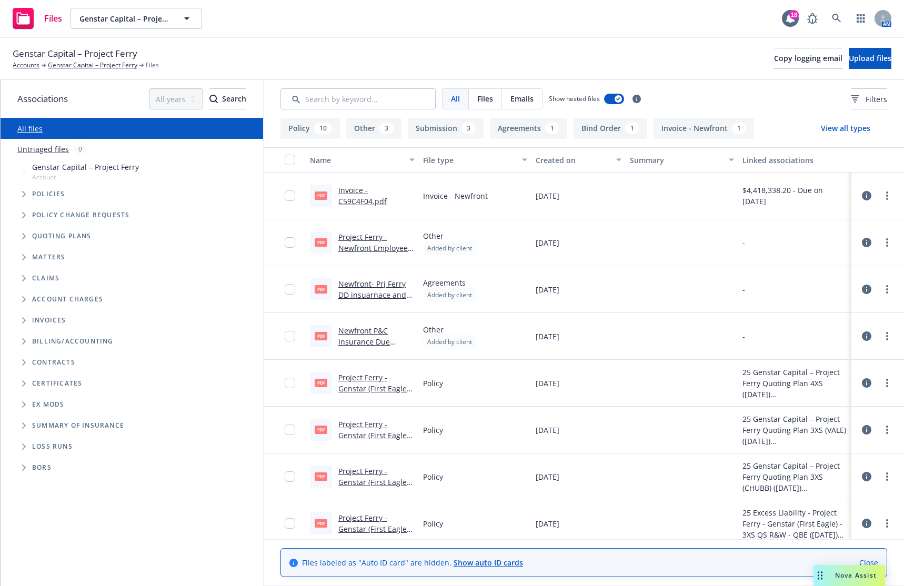
click at [22, 193] on span "Tree Example" at bounding box center [23, 194] width 17 height 17
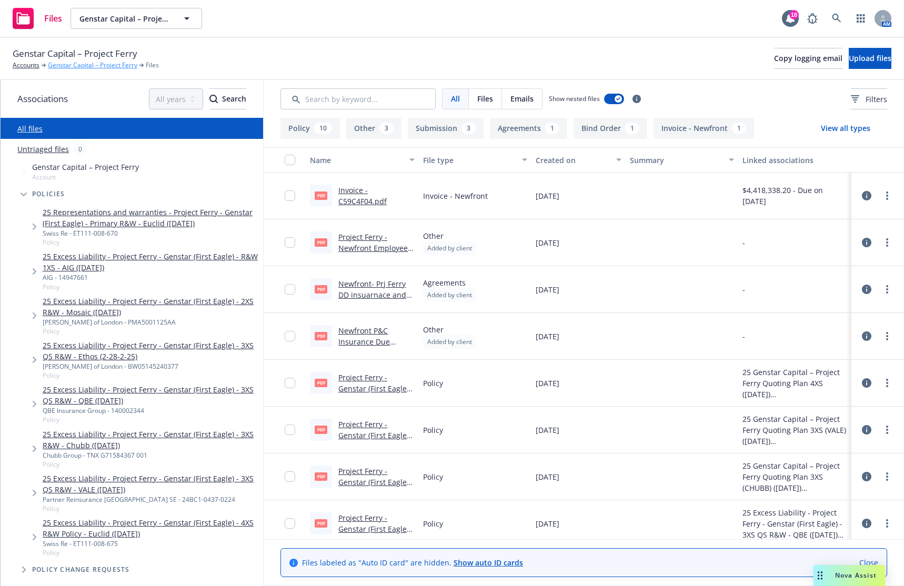
click at [69, 64] on link "Genstar Capital – Project Ferry" at bounding box center [92, 65] width 89 height 9
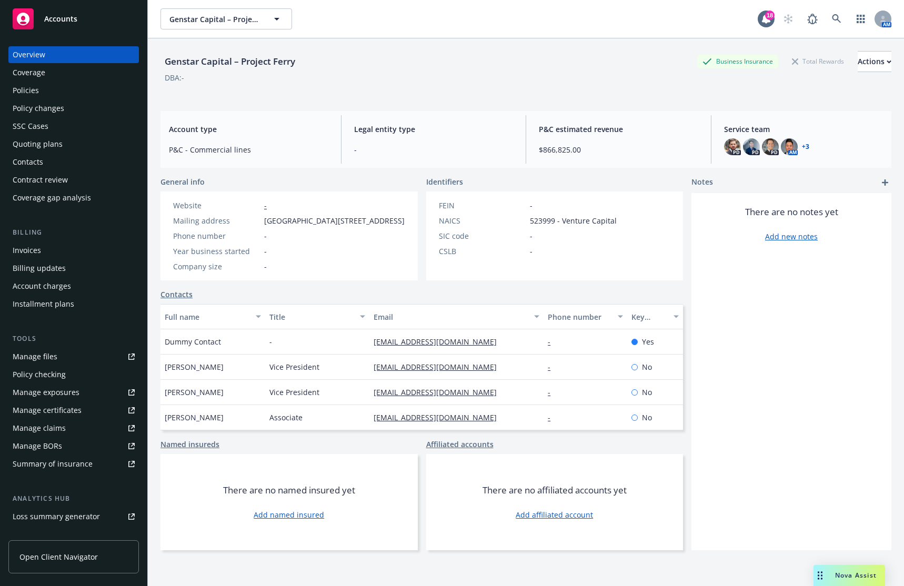
click at [56, 89] on div "Policies" at bounding box center [74, 90] width 122 height 17
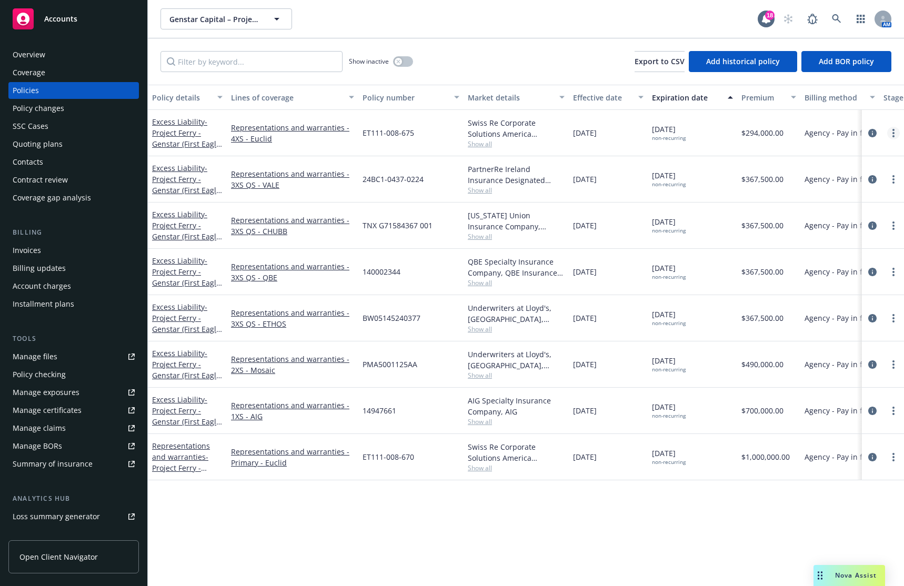
click at [895, 135] on link "more" at bounding box center [894, 133] width 13 height 13
click at [859, 193] on link "End policy" at bounding box center [838, 196] width 124 height 21
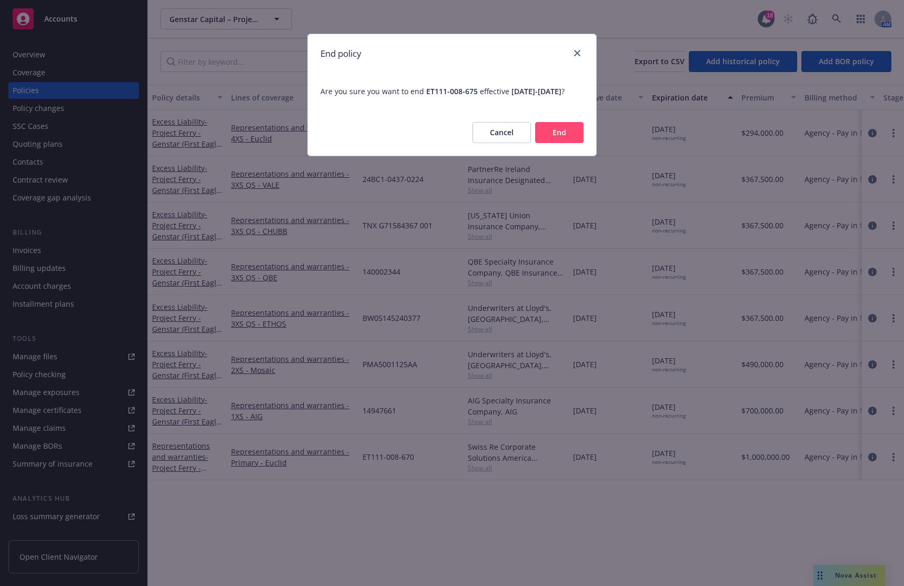
click at [507, 143] on button "Cancel" at bounding box center [502, 132] width 58 height 21
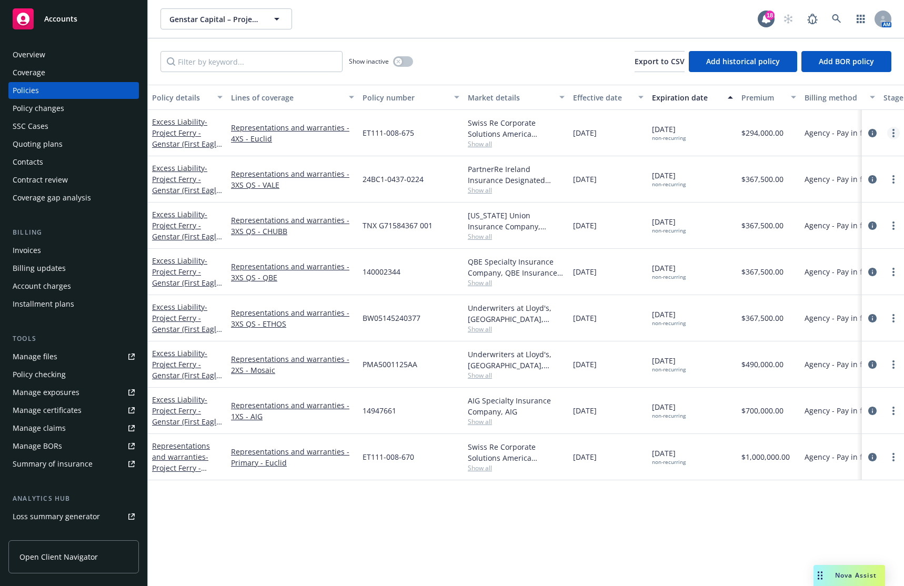
click at [891, 131] on link "more" at bounding box center [894, 133] width 13 height 13
click at [848, 153] on link "Manage lines of coverage" at bounding box center [838, 154] width 124 height 21
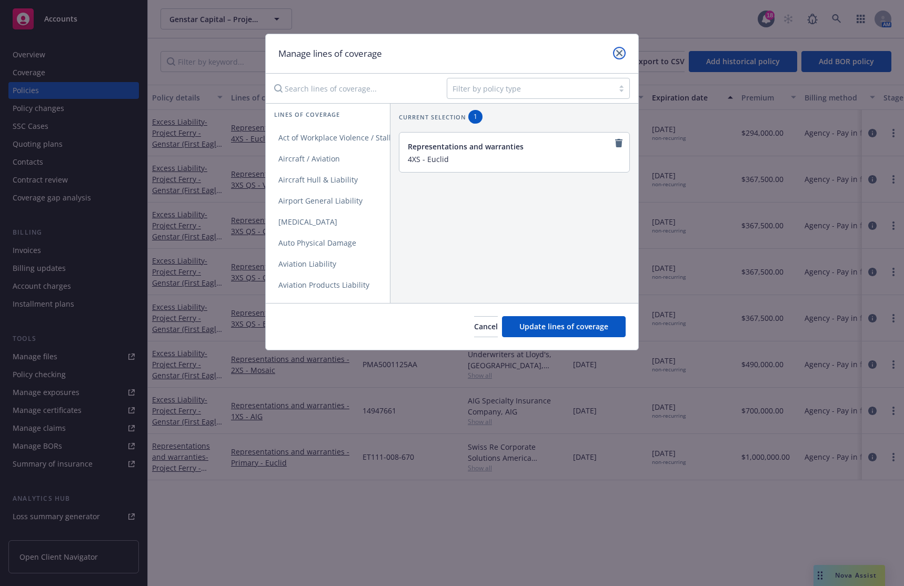
click at [622, 54] on icon "close" at bounding box center [619, 53] width 6 height 6
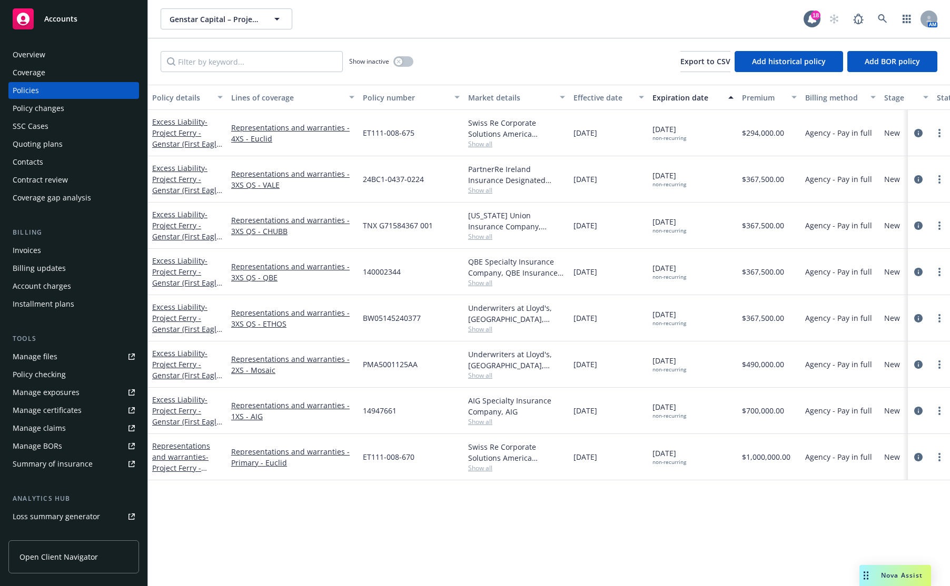
click at [86, 106] on div "Policy changes" at bounding box center [74, 108] width 122 height 17
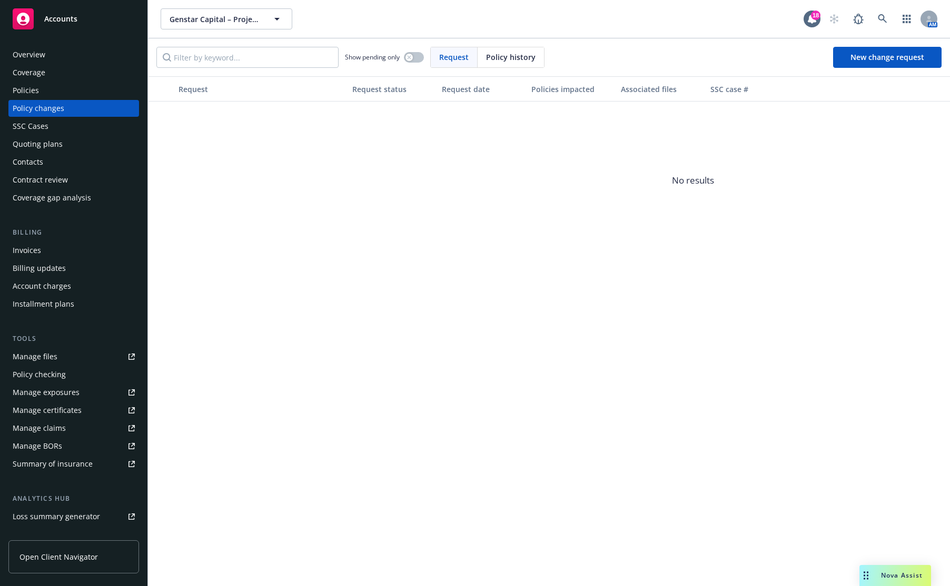
click at [71, 251] on div "Invoices" at bounding box center [74, 250] width 122 height 17
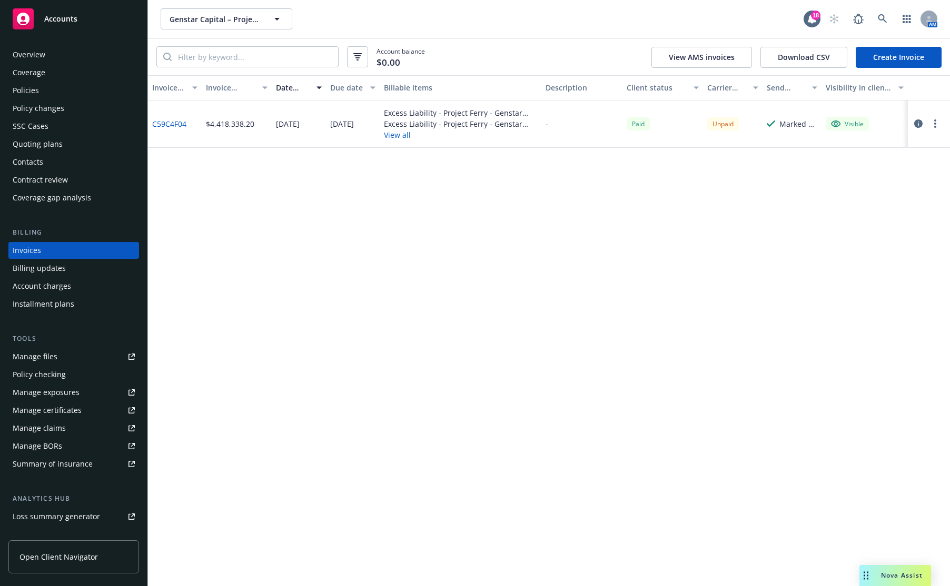
click at [72, 269] on div "Billing updates" at bounding box center [74, 268] width 122 height 17
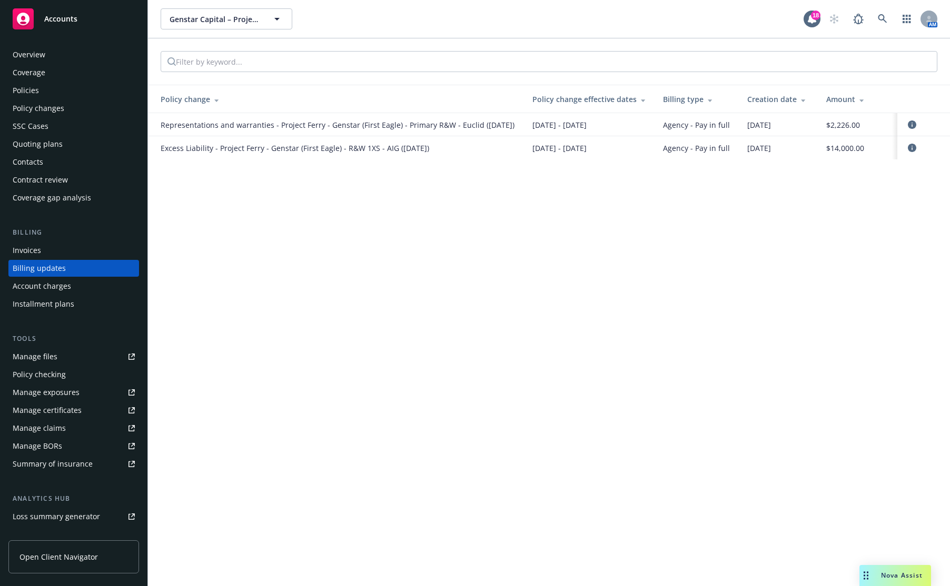
click at [74, 288] on div "Account charges" at bounding box center [74, 286] width 122 height 17
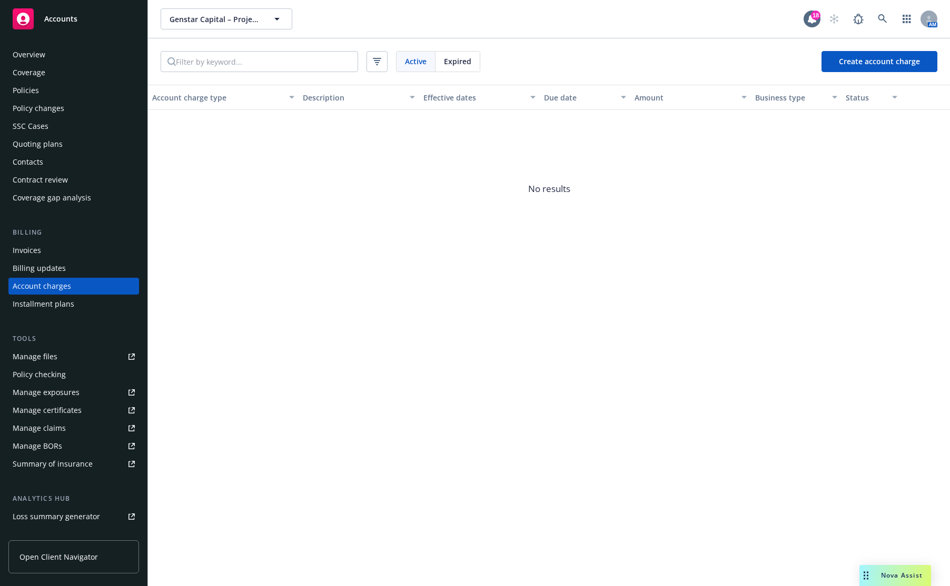
click at [76, 303] on div "Installment plans" at bounding box center [74, 304] width 122 height 17
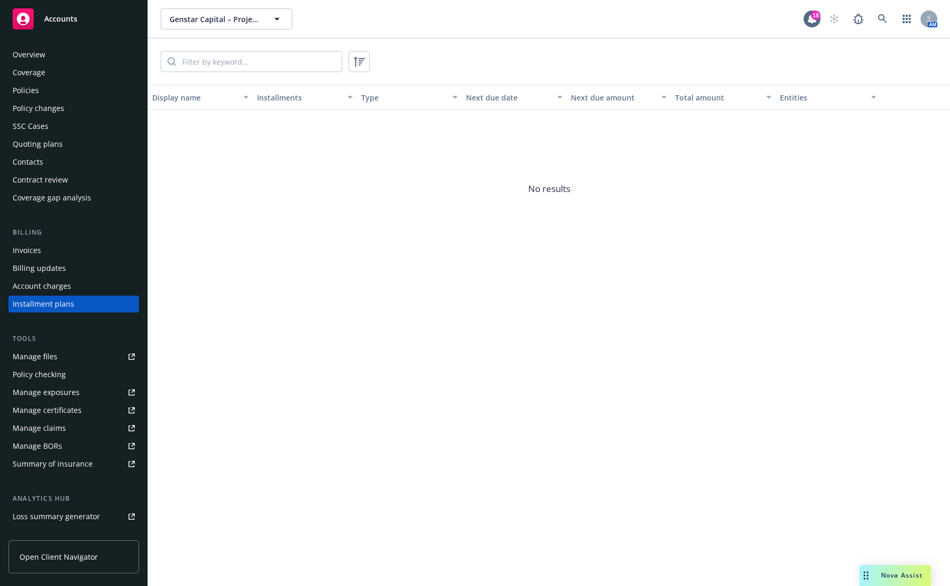
click at [59, 72] on div "Coverage" at bounding box center [74, 72] width 122 height 17
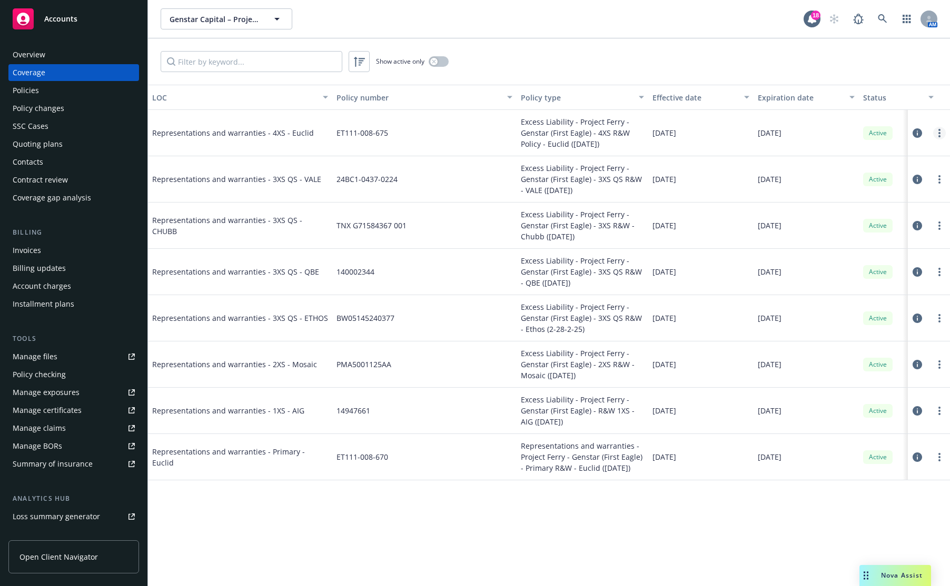
click at [904, 135] on link "more" at bounding box center [939, 133] width 13 height 13
click at [904, 153] on link "Edit coverage" at bounding box center [875, 154] width 138 height 21
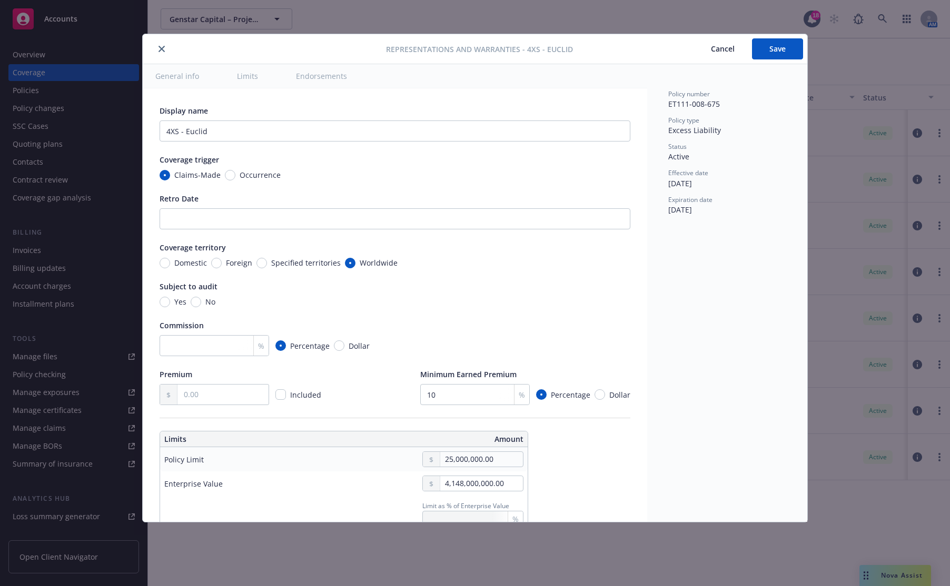
type input "0.6"
type input "0.4"
type input "0.3"
type input "0"
click at [202, 79] on button "General info" at bounding box center [177, 76] width 69 height 24
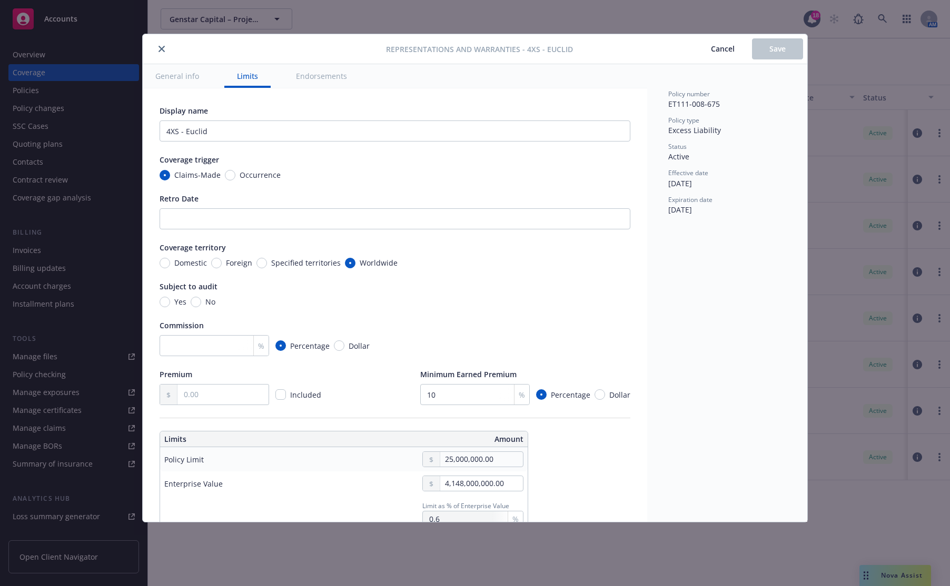
click at [193, 79] on button "General info" at bounding box center [177, 76] width 69 height 24
click at [178, 81] on button "General info" at bounding box center [177, 76] width 69 height 24
click at [178, 79] on button "General info" at bounding box center [177, 76] width 69 height 24
click at [721, 51] on span "Cancel" at bounding box center [723, 49] width 24 height 10
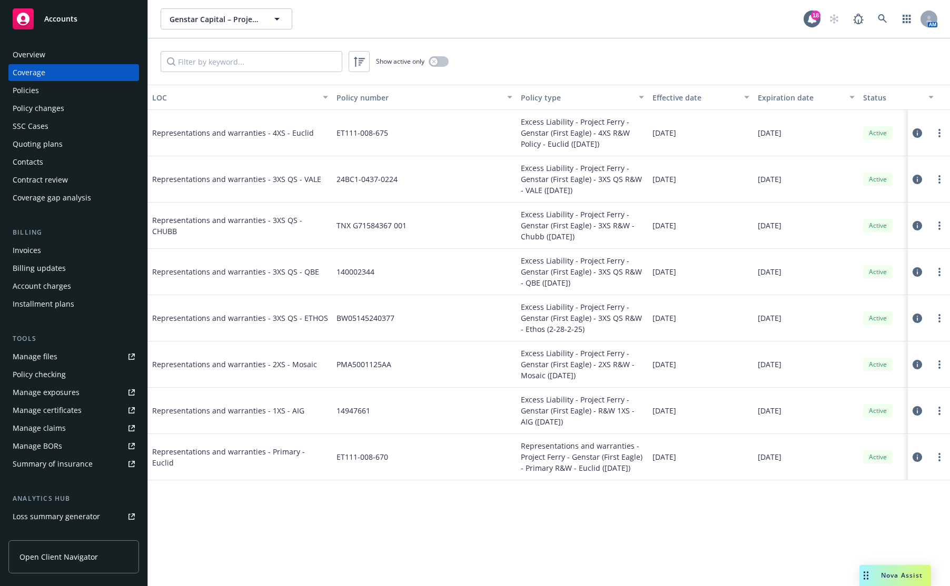
click at [904, 132] on icon at bounding box center [916, 132] width 9 height 9
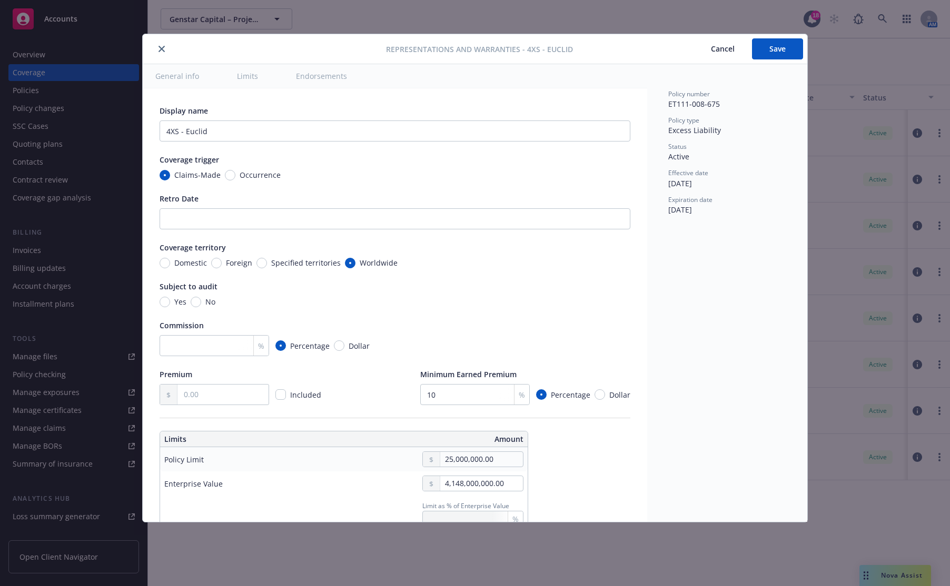
type input "0.6"
type input "0.4"
type input "0.3"
type input "0"
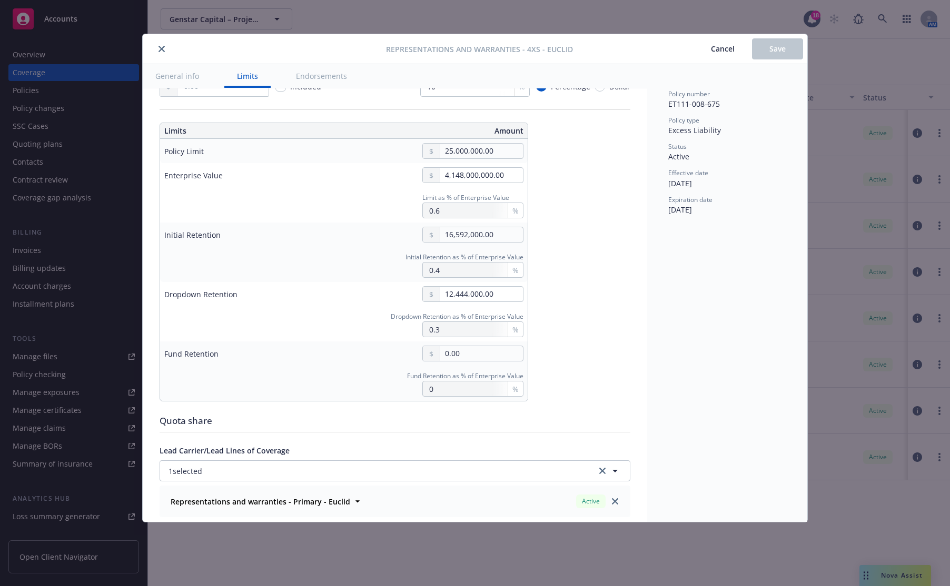
scroll to position [302, 0]
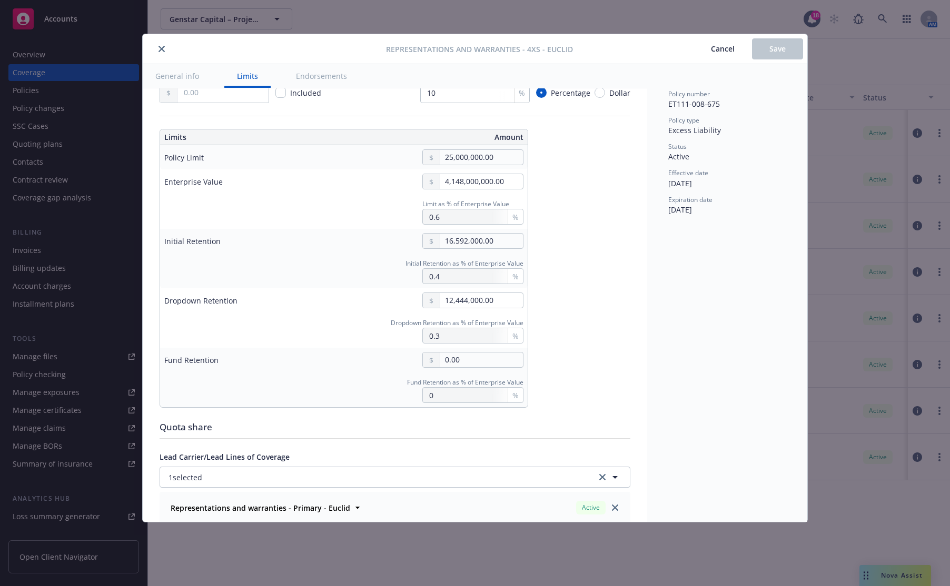
click at [712, 52] on span "Cancel" at bounding box center [723, 49] width 24 height 10
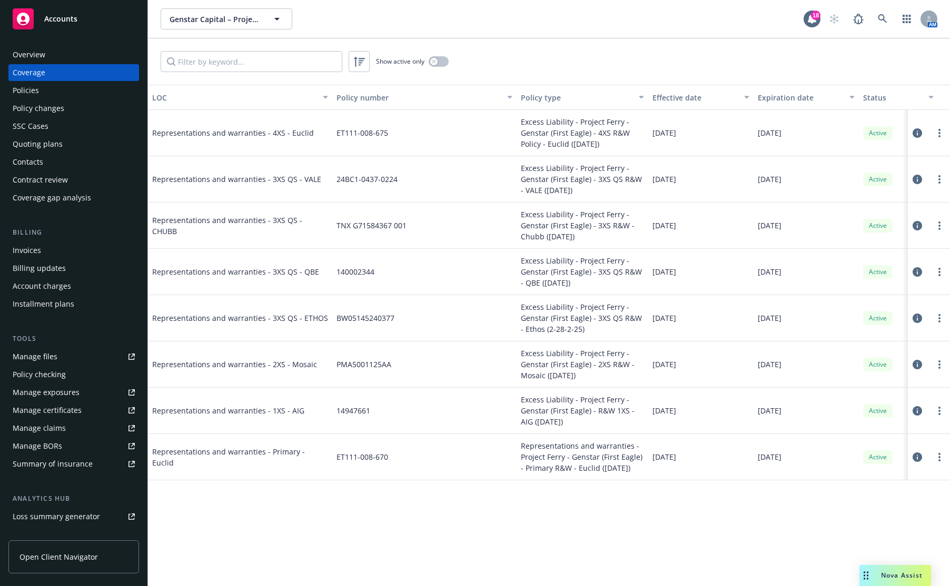
click at [904, 459] on icon at bounding box center [916, 457] width 9 height 9
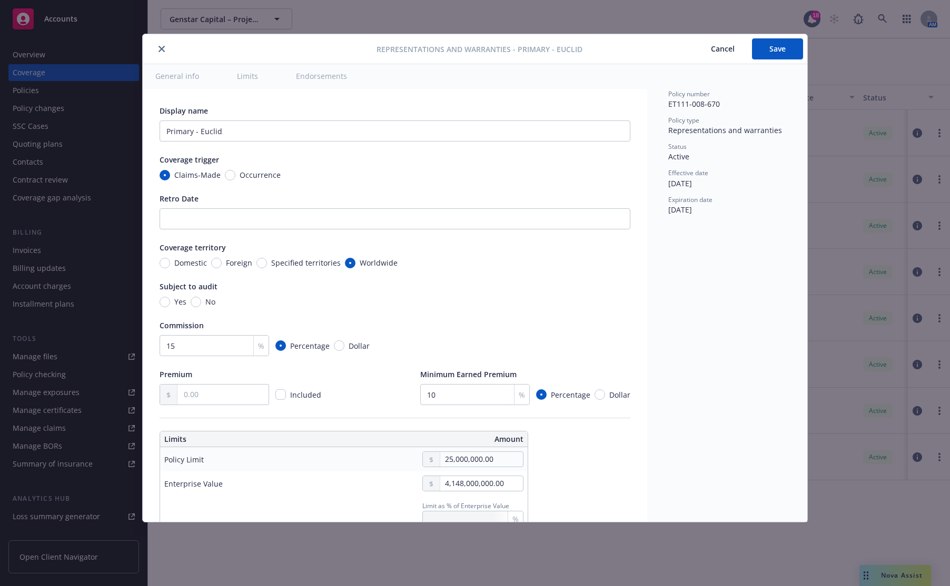
type input "0.6"
type input "0.4"
type input "0.3"
type input "0"
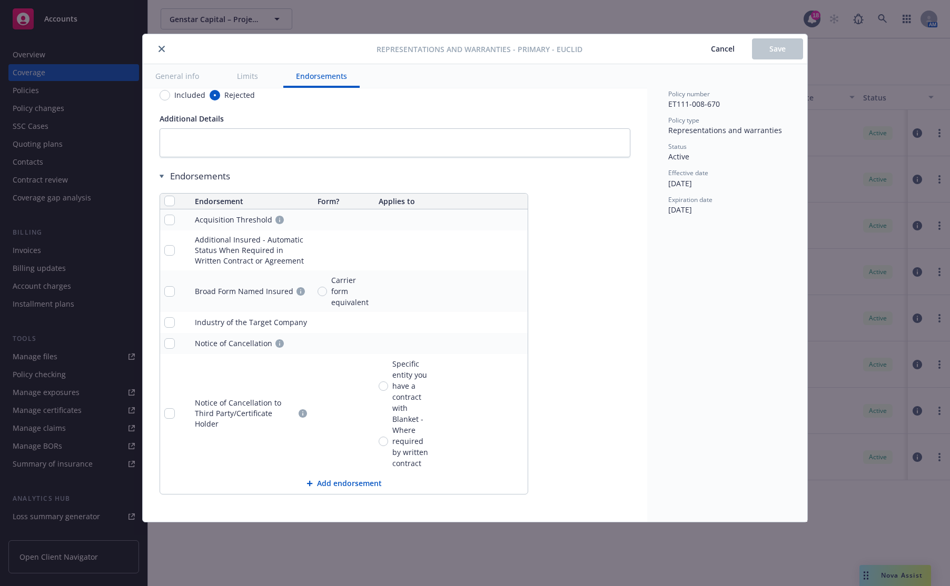
scroll to position [829, 0]
click at [715, 48] on span "Cancel" at bounding box center [723, 49] width 24 height 10
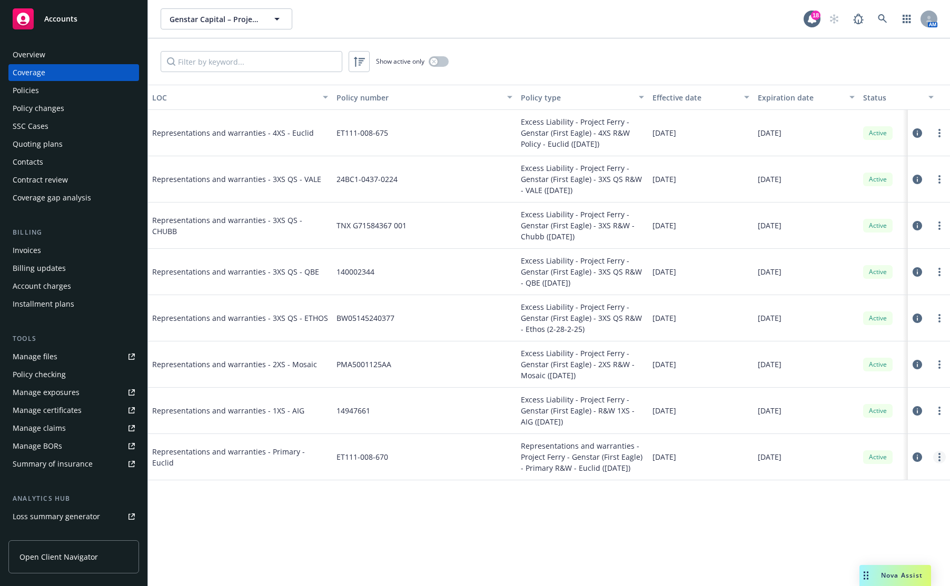
click at [904, 461] on icon "more" at bounding box center [939, 457] width 2 height 8
click at [904, 486] on link "Edit coverage" at bounding box center [875, 479] width 138 height 21
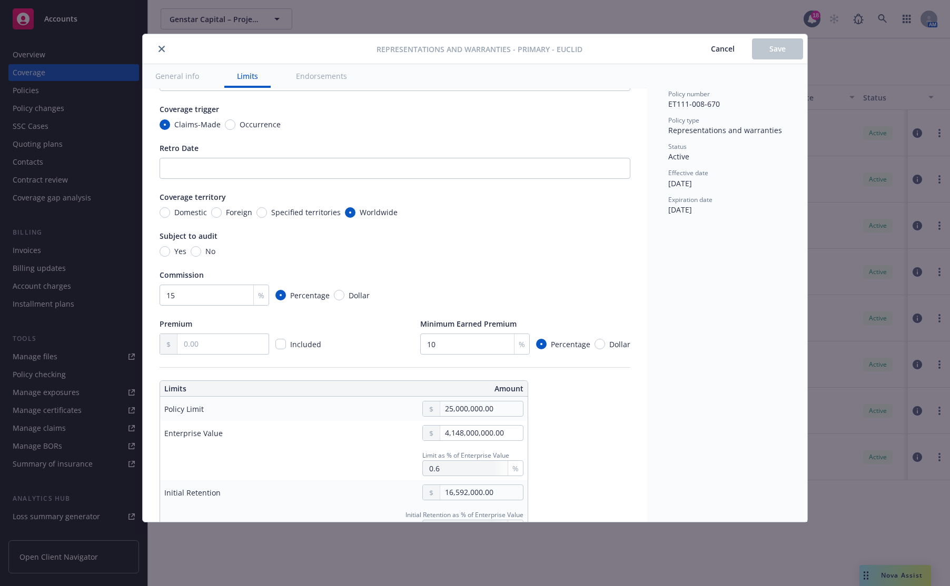
scroll to position [211, 0]
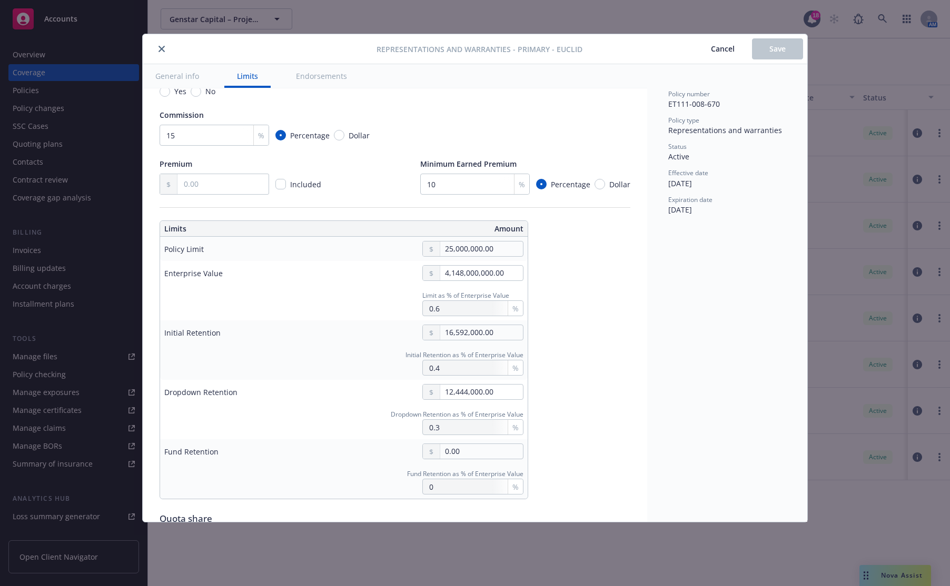
click at [175, 73] on button "General info" at bounding box center [177, 76] width 69 height 24
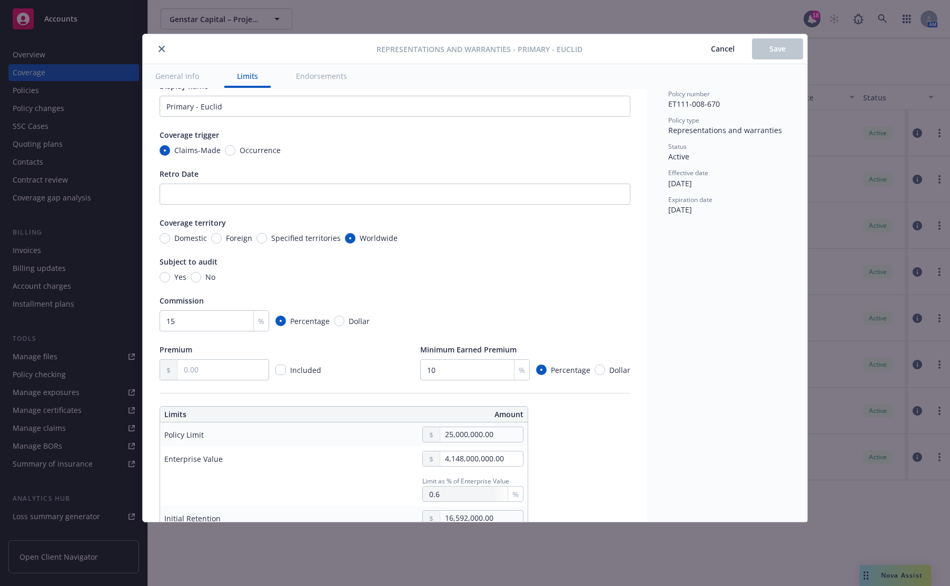
scroll to position [0, 0]
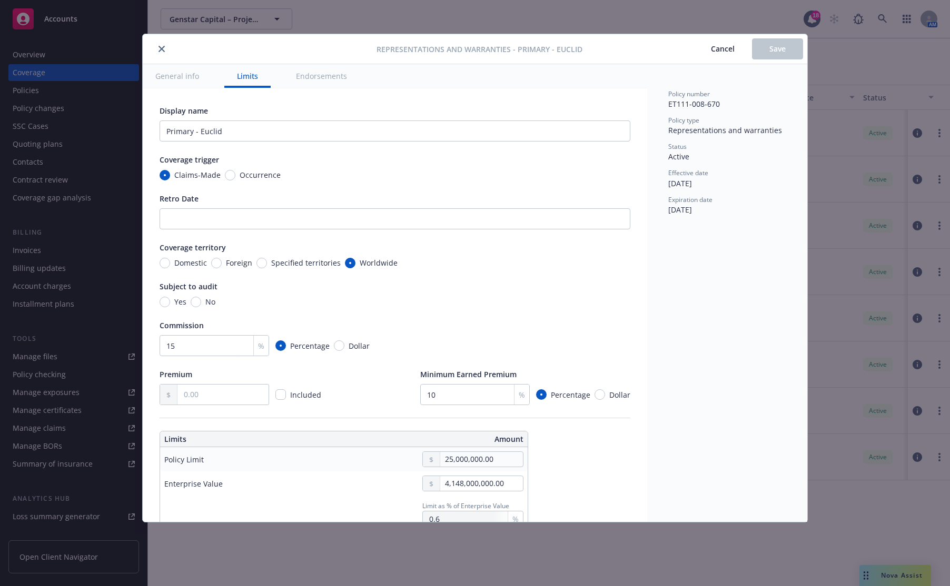
click at [175, 73] on button "General info" at bounding box center [177, 76] width 69 height 24
click at [176, 77] on button "General info" at bounding box center [177, 76] width 69 height 24
click at [310, 75] on button "Endorsements" at bounding box center [321, 76] width 76 height 24
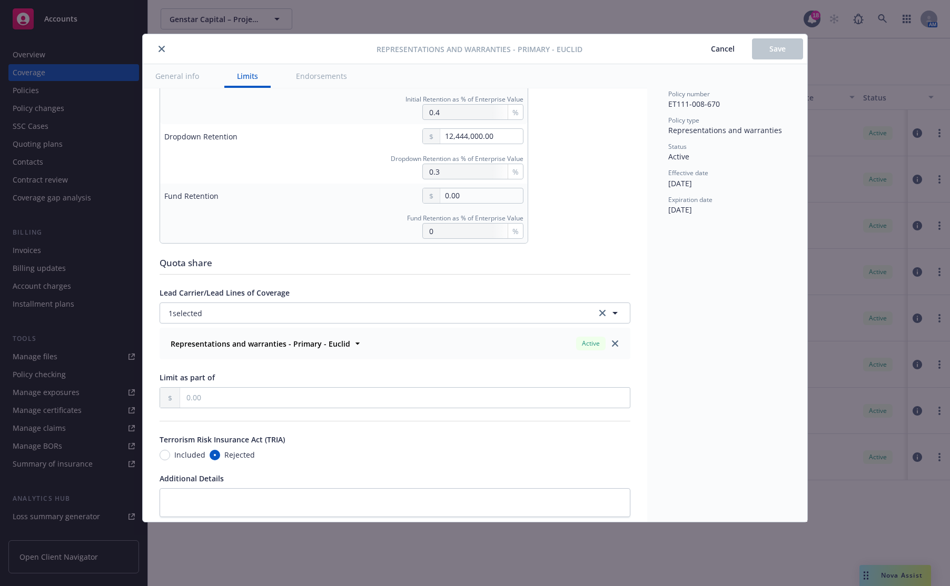
click at [310, 74] on button "Endorsements" at bounding box center [321, 76] width 76 height 24
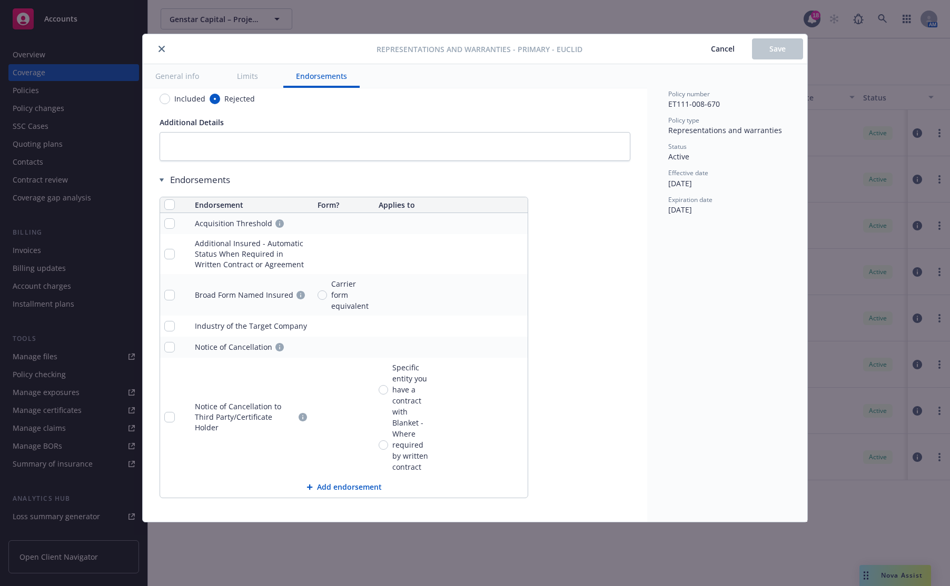
scroll to position [829, 0]
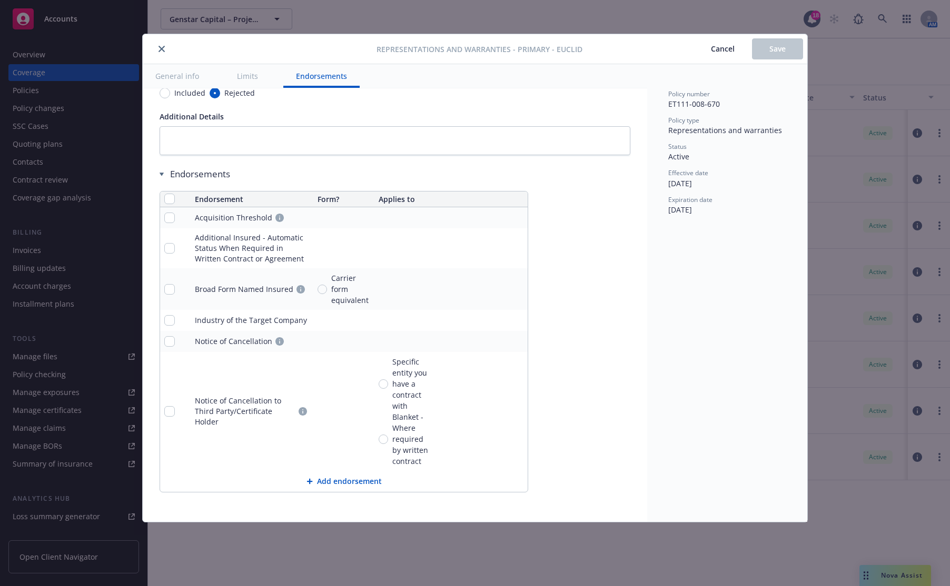
click at [713, 45] on span "Cancel" at bounding box center [723, 49] width 24 height 10
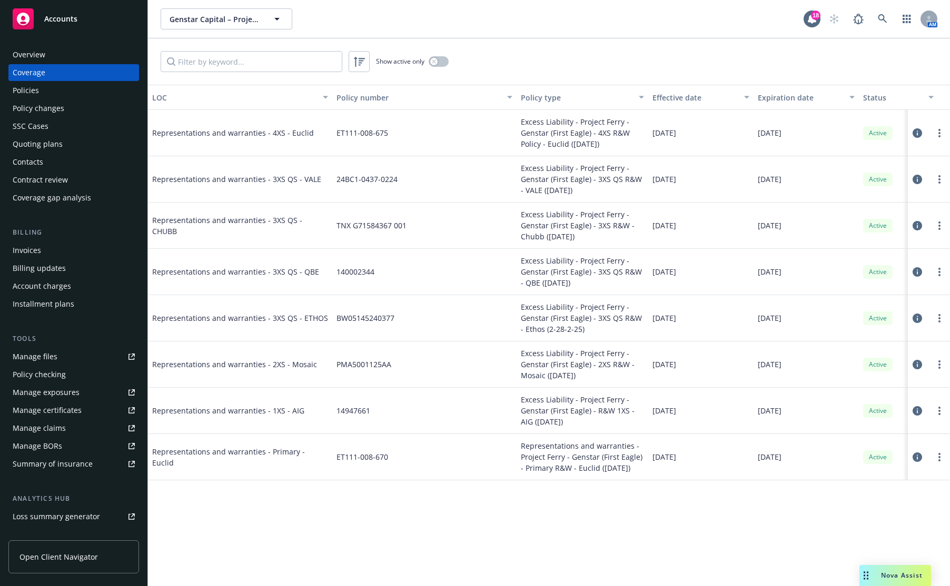
click at [54, 88] on div "Policies" at bounding box center [74, 90] width 122 height 17
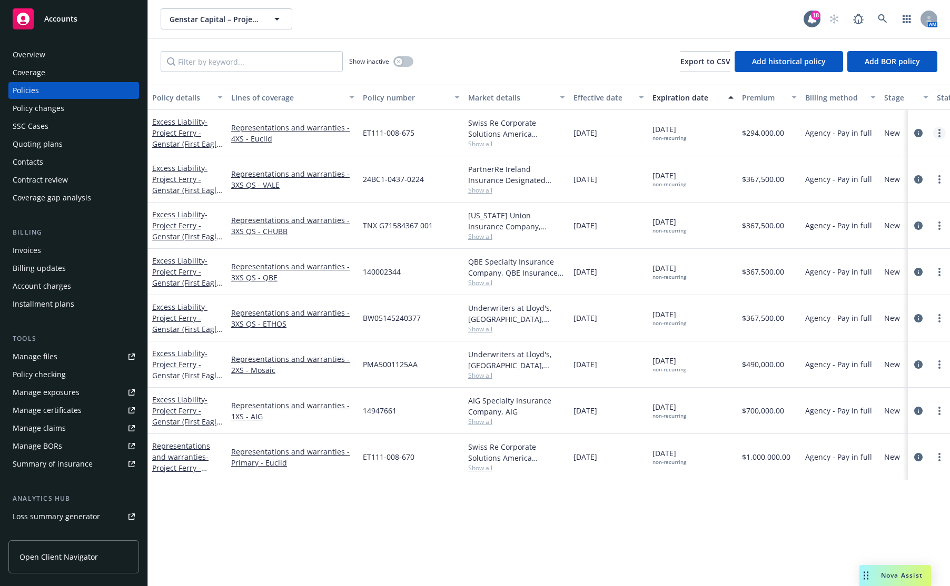
click at [904, 135] on icon "more" at bounding box center [939, 133] width 2 height 8
click at [271, 127] on link "Representations and warranties - 4XS - Euclid" at bounding box center [292, 133] width 123 height 22
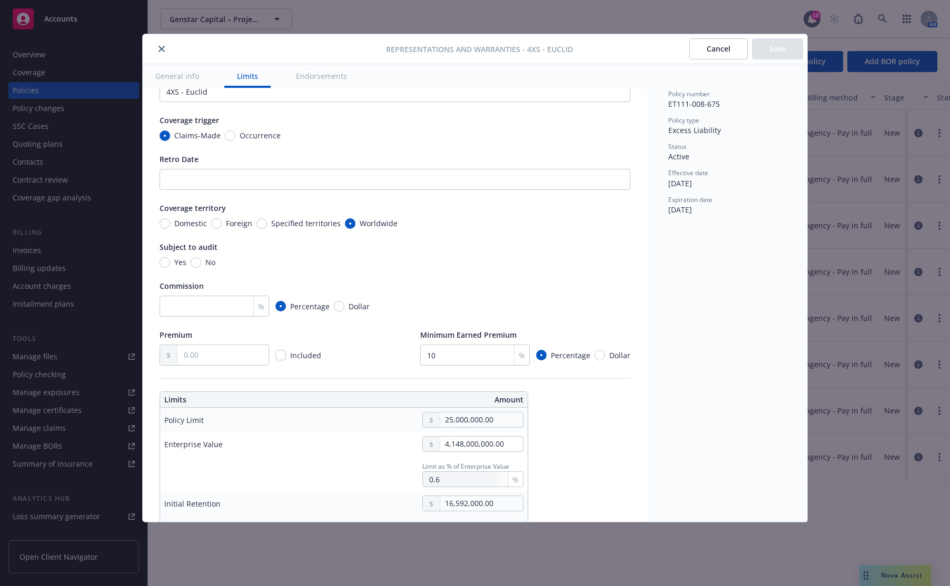
scroll to position [105, 0]
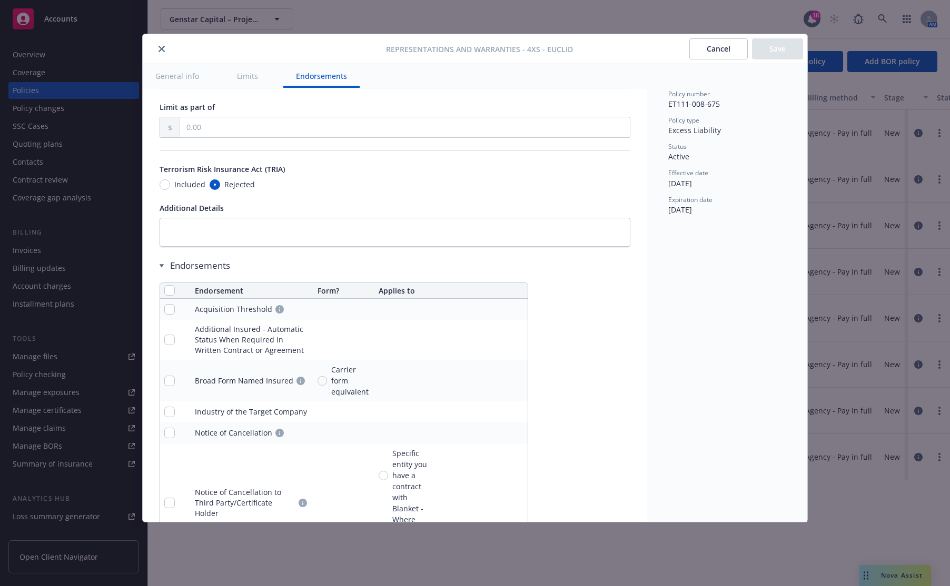
click at [177, 82] on button "General info" at bounding box center [177, 76] width 69 height 24
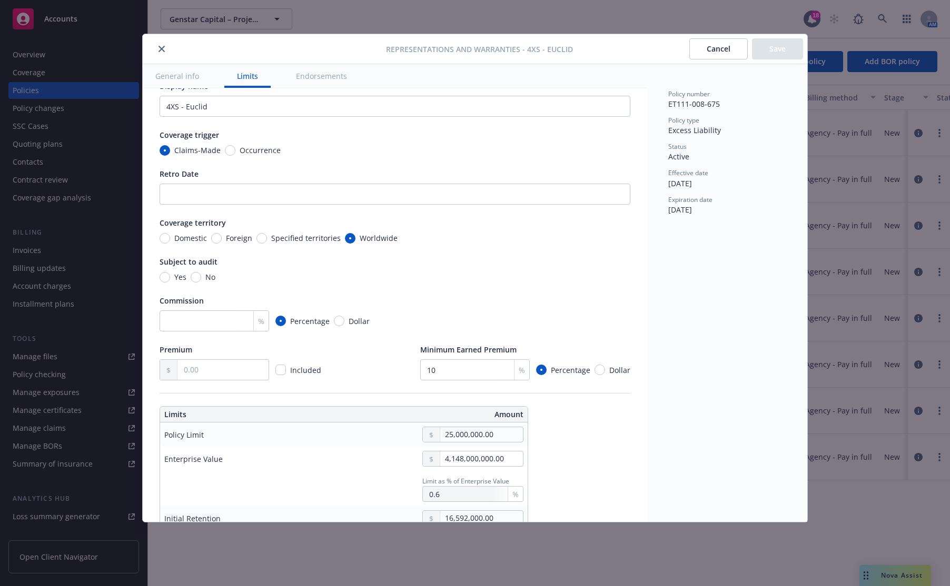
scroll to position [0, 0]
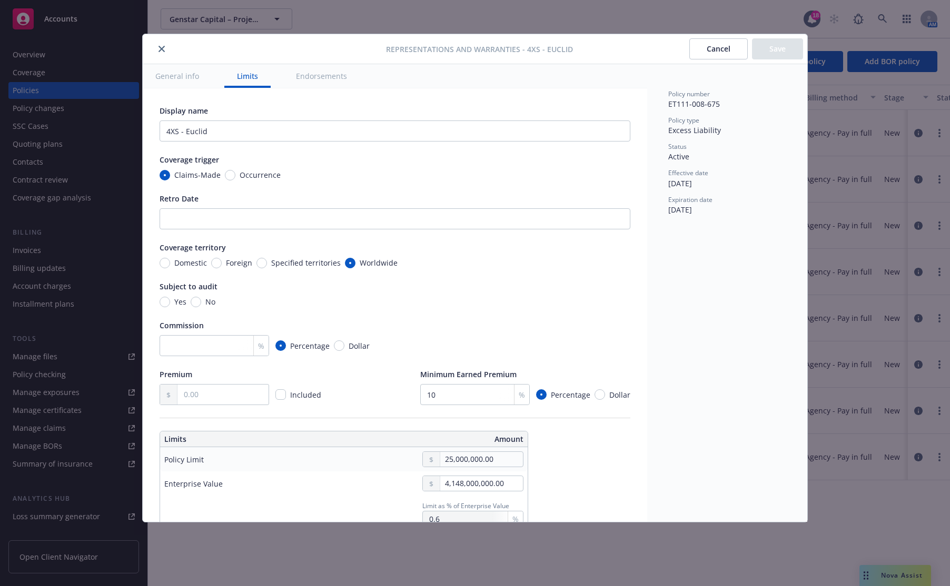
click at [242, 77] on button "Limits" at bounding box center [247, 76] width 46 height 24
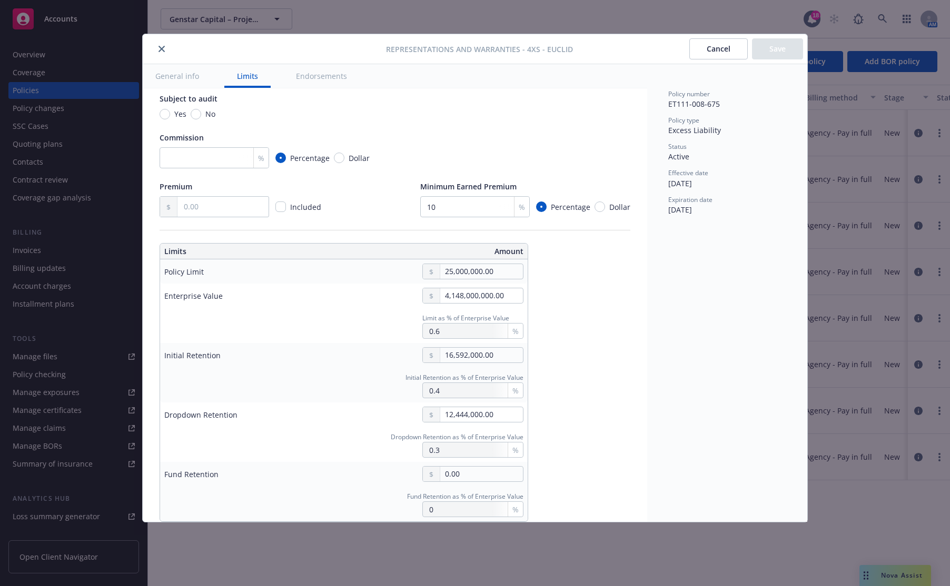
click at [303, 73] on button "Endorsements" at bounding box center [321, 76] width 76 height 24
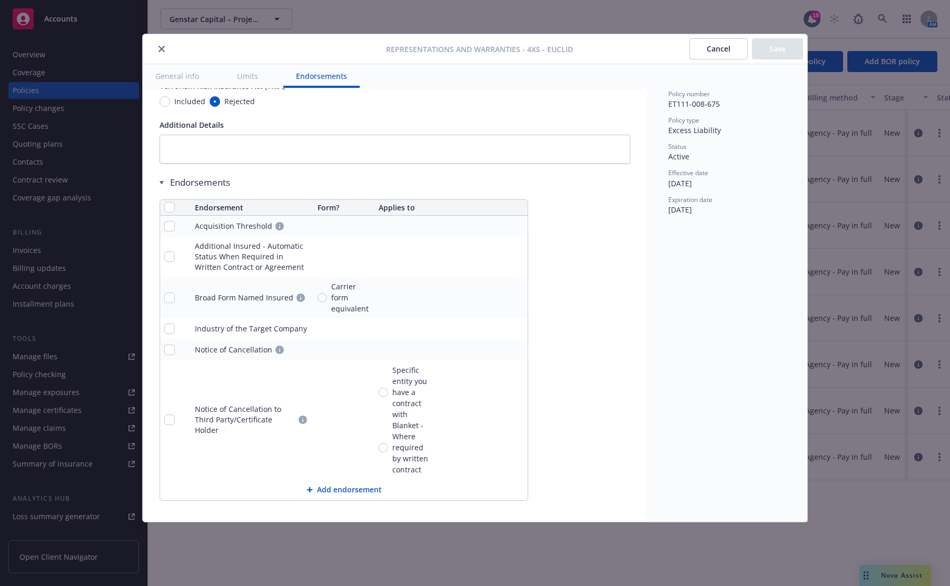
scroll to position [829, 0]
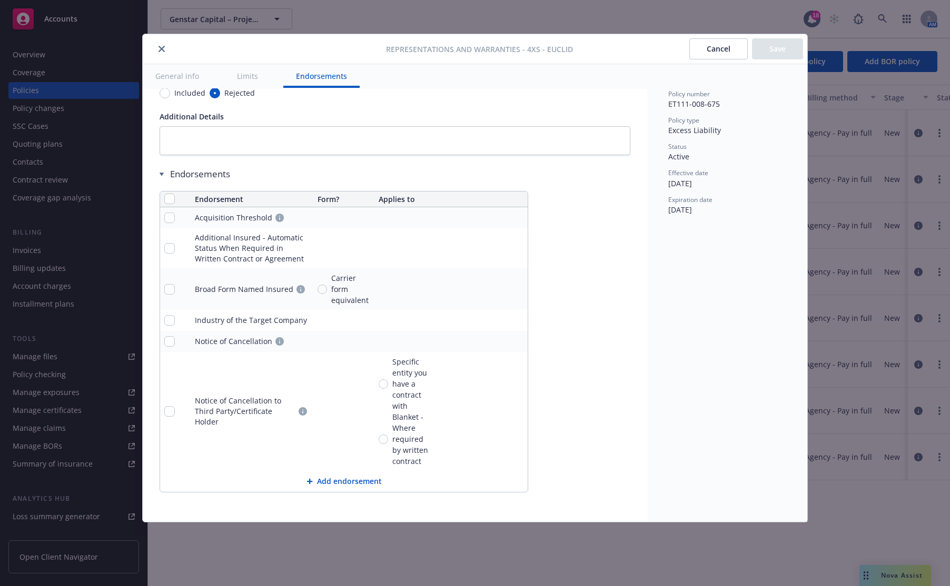
click at [699, 50] on button "Cancel" at bounding box center [718, 48] width 58 height 21
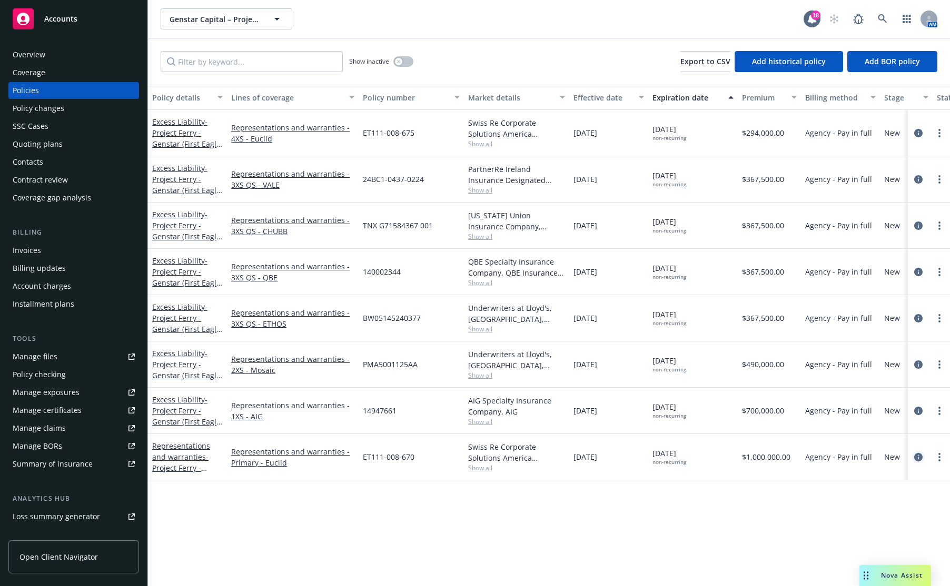
click at [904, 460] on icon "circleInformation" at bounding box center [918, 457] width 8 height 8
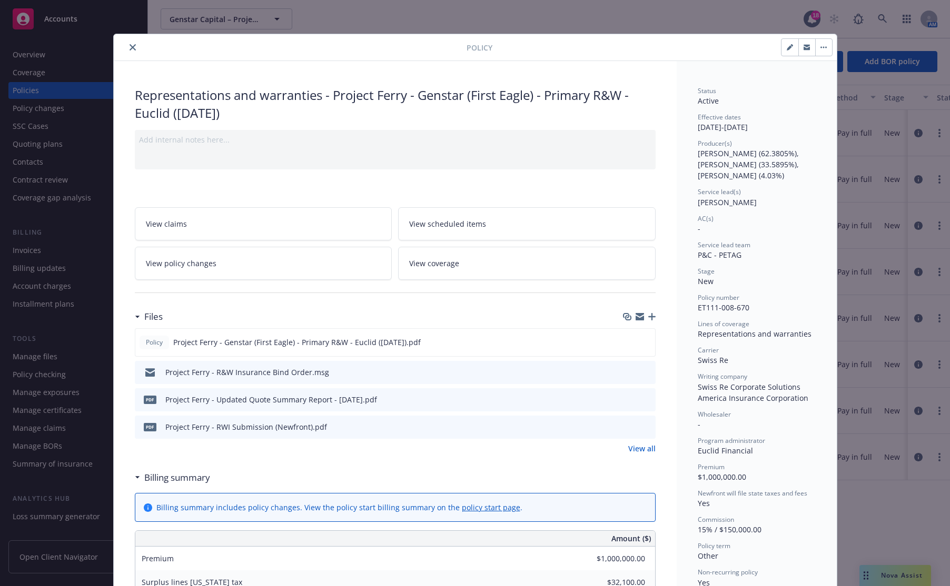
click at [130, 46] on icon "close" at bounding box center [133, 47] width 6 height 6
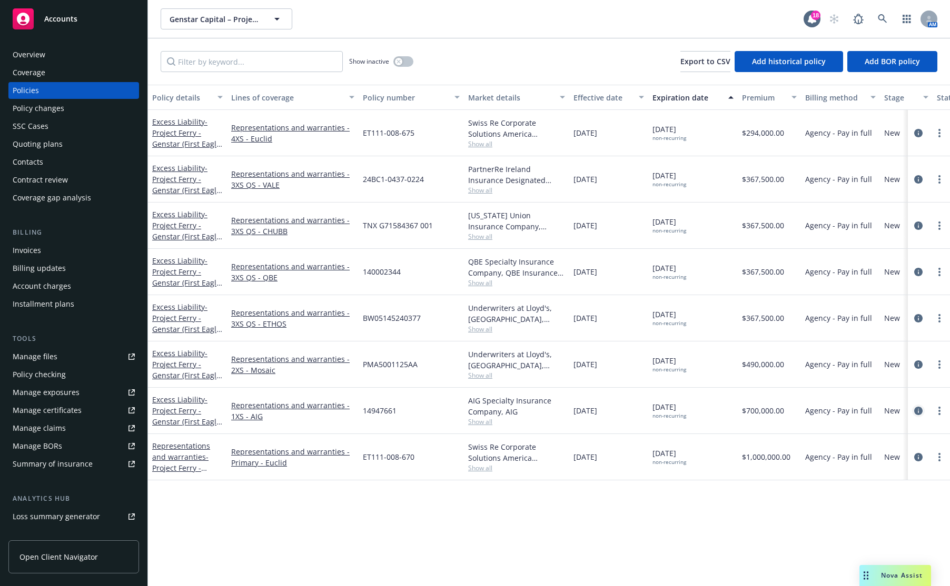
click at [904, 413] on icon "circleInformation" at bounding box center [918, 411] width 8 height 8
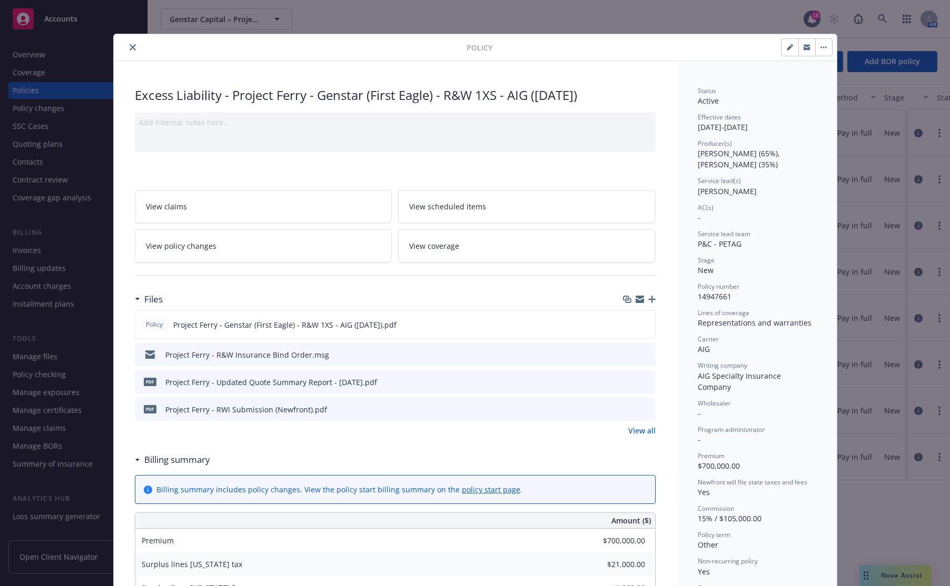
click at [787, 52] on button "button" at bounding box center [789, 47] width 17 height 17
select select "NEW"
select select "other"
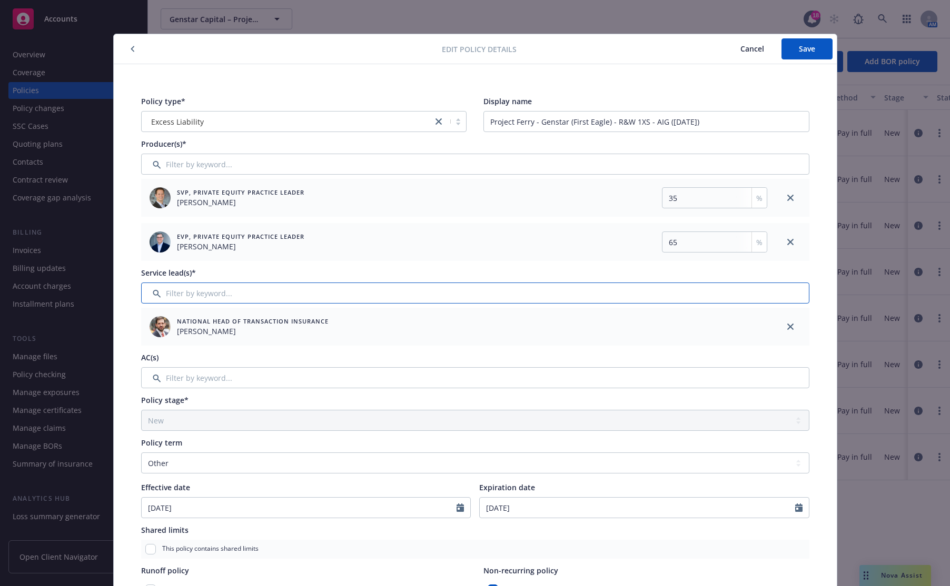
click at [211, 296] on input "Filter by keyword..." at bounding box center [475, 293] width 668 height 21
click at [203, 164] on input "Filter by keyword..." at bounding box center [475, 164] width 668 height 21
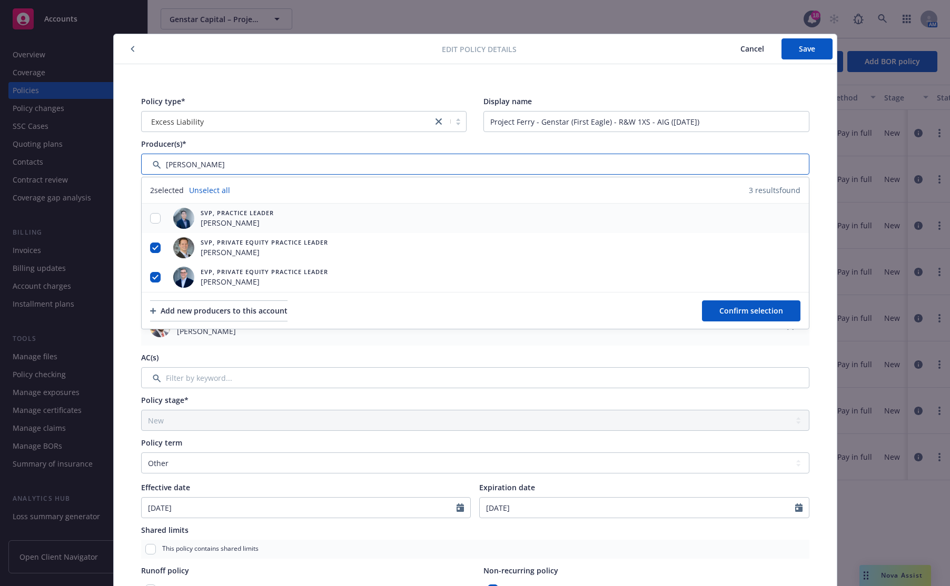
type input "[PERSON_NAME]"
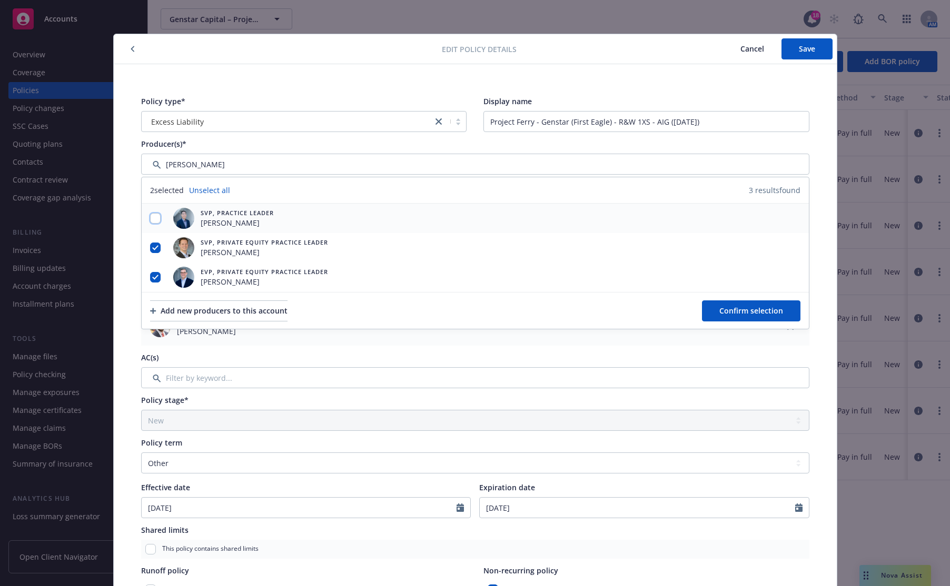
click at [152, 220] on input "checkbox" at bounding box center [155, 218] width 11 height 11
checkbox input "true"
click at [780, 316] on button "Confirm selection" at bounding box center [751, 311] width 98 height 21
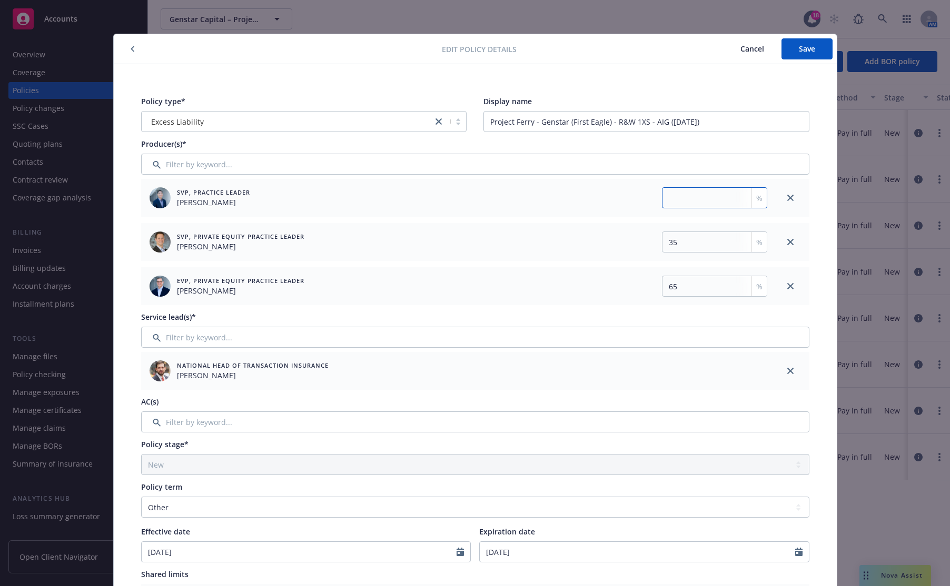
click at [699, 204] on input "number" at bounding box center [714, 197] width 105 height 21
type input "4.03"
drag, startPoint x: 714, startPoint y: 244, endPoint x: 646, endPoint y: 251, distance: 68.2
click at [646, 251] on div "35 %" at bounding box center [612, 242] width 308 height 21
type input "33.5895"
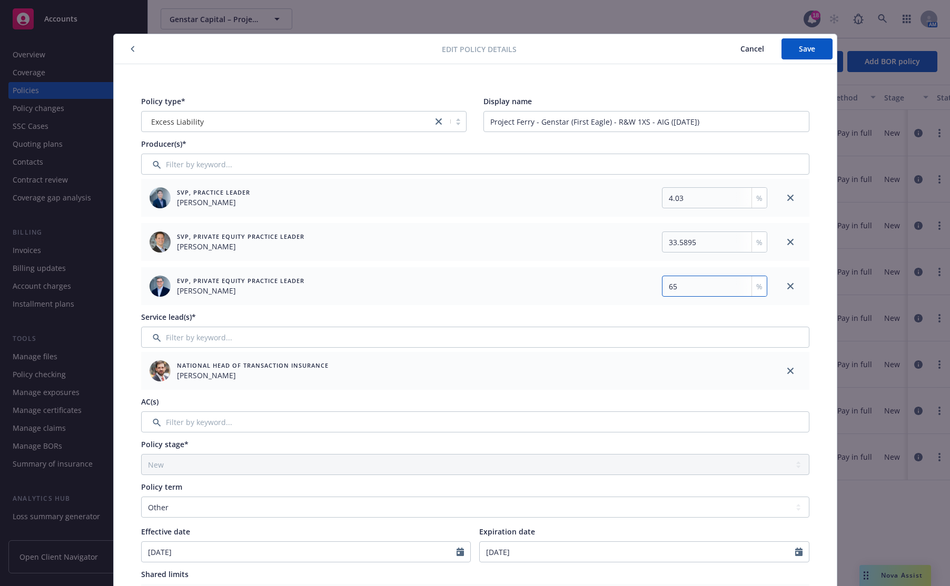
drag, startPoint x: 693, startPoint y: 289, endPoint x: 642, endPoint y: 289, distance: 51.1
click at [642, 289] on div "65 %" at bounding box center [612, 286] width 308 height 21
type input "62.3805"
click at [802, 48] on span "Save" at bounding box center [807, 49] width 16 height 10
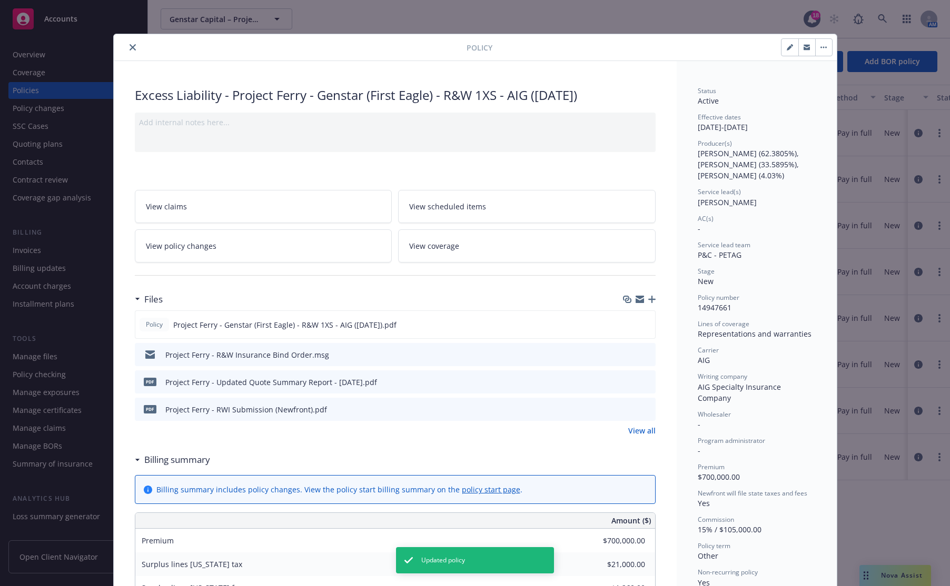
click at [134, 48] on button "close" at bounding box center [132, 47] width 13 height 13
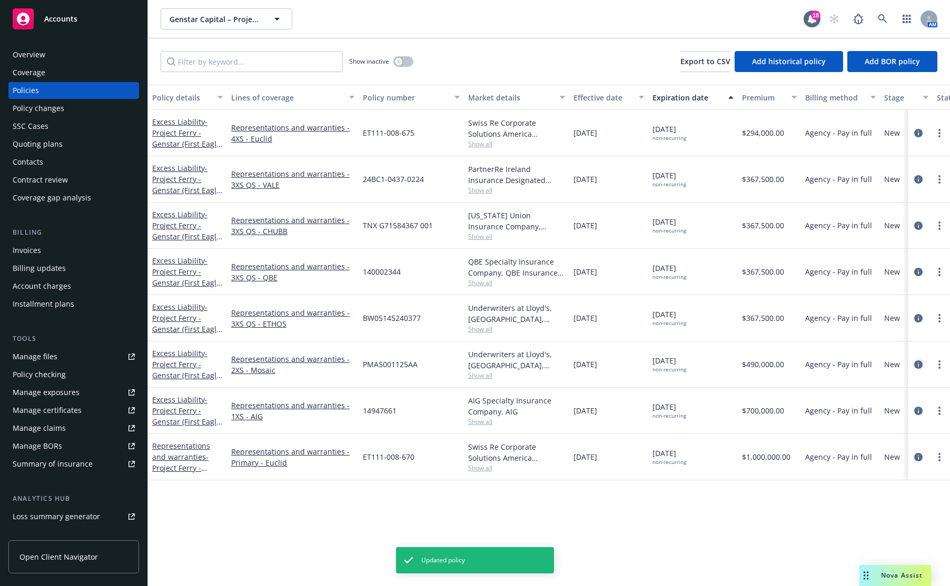
click at [904, 366] on icon "circleInformation" at bounding box center [918, 365] width 8 height 8
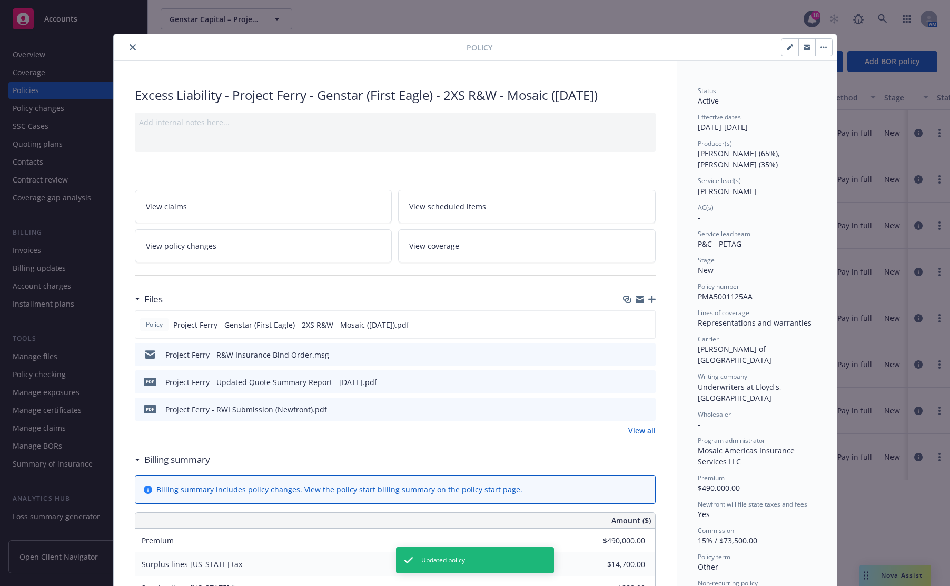
click at [786, 49] on icon "button" at bounding box center [788, 47] width 5 height 5
select select "NEW"
select select "other"
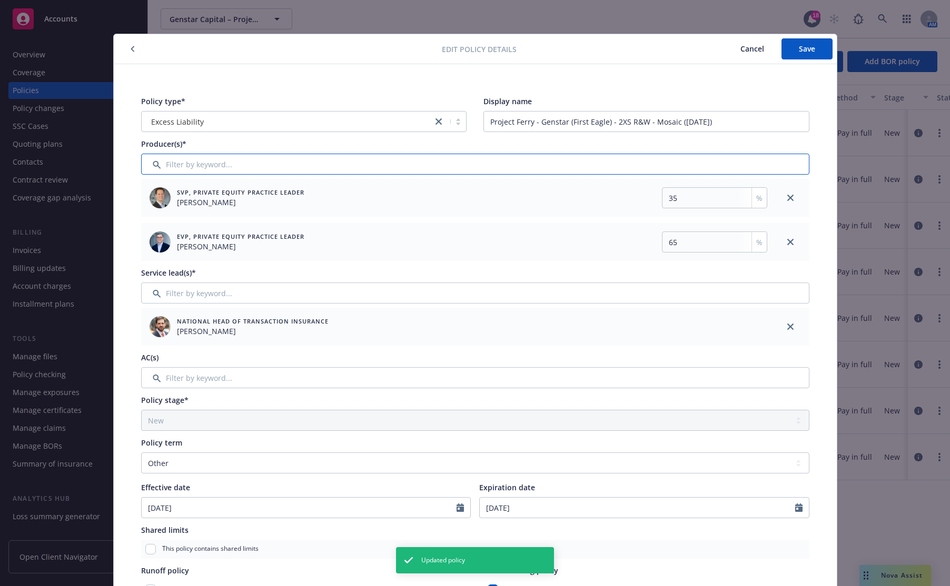
click at [230, 167] on input "Filter by keyword..." at bounding box center [475, 164] width 668 height 21
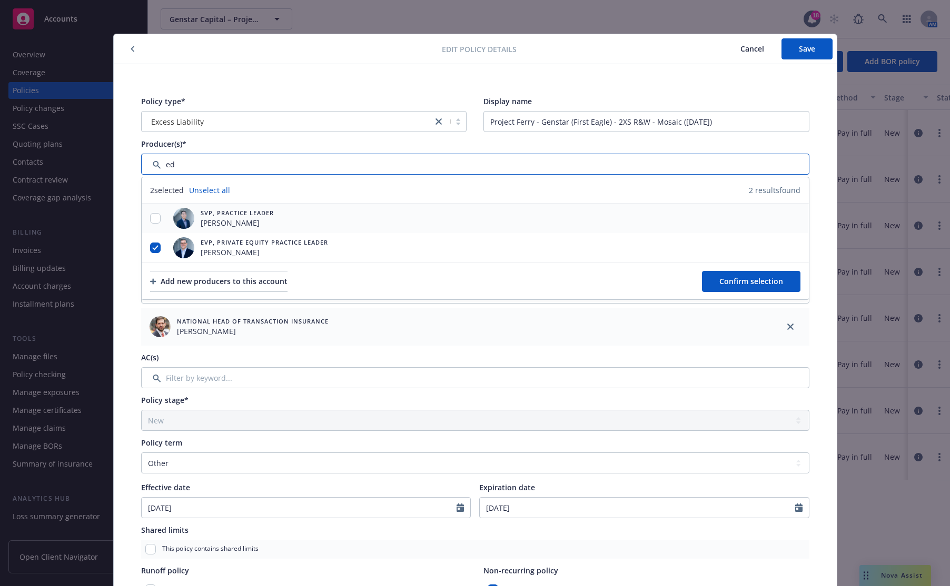
type input "ed"
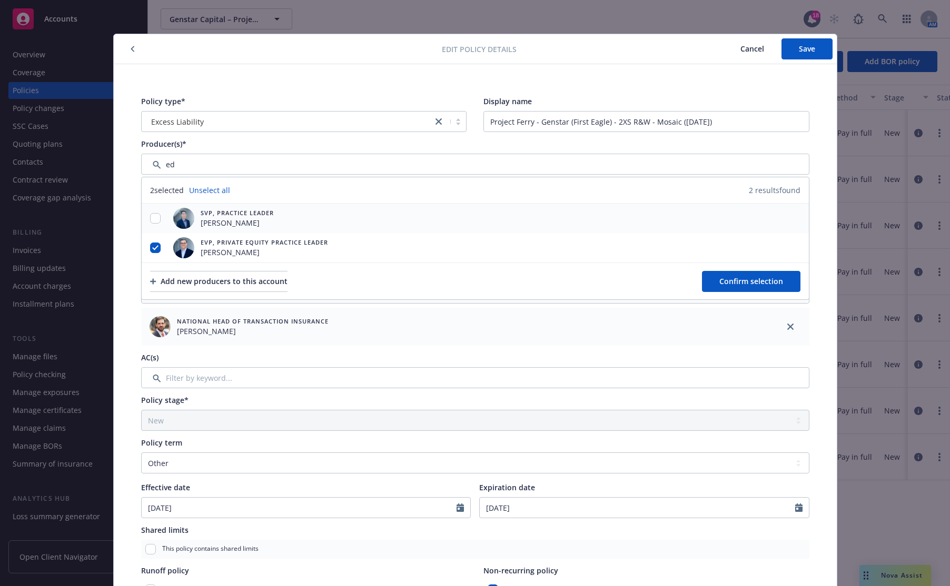
click at [254, 220] on span "[PERSON_NAME]" at bounding box center [237, 222] width 73 height 11
click at [150, 218] on input "checkbox" at bounding box center [155, 218] width 11 height 11
checkbox input "true"
click at [757, 283] on span "Confirm selection" at bounding box center [751, 281] width 64 height 10
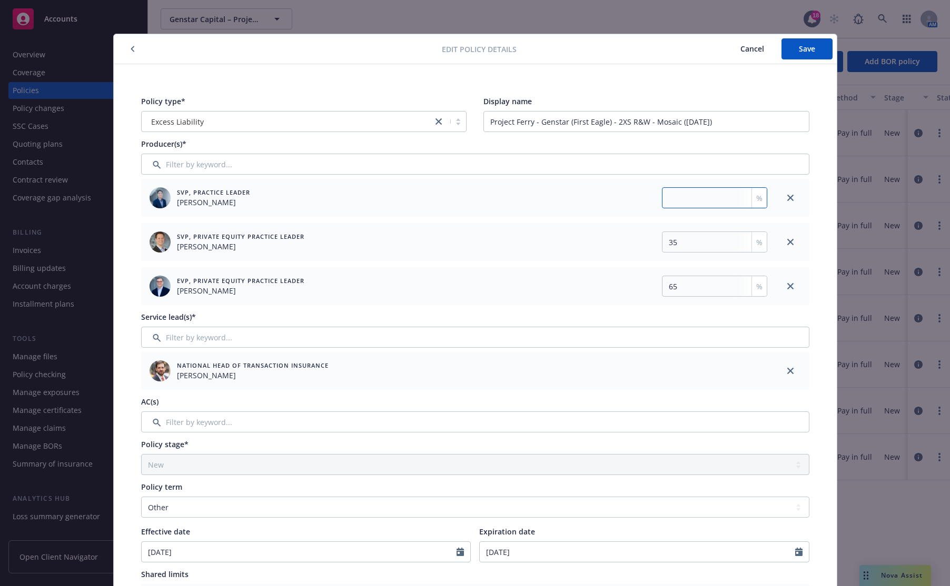
click at [729, 197] on input "number" at bounding box center [714, 197] width 105 height 21
type input "4.03"
drag, startPoint x: 692, startPoint y: 243, endPoint x: 638, endPoint y: 243, distance: 54.2
click at [638, 243] on div "35 %" at bounding box center [612, 242] width 308 height 21
type input "33.5895"
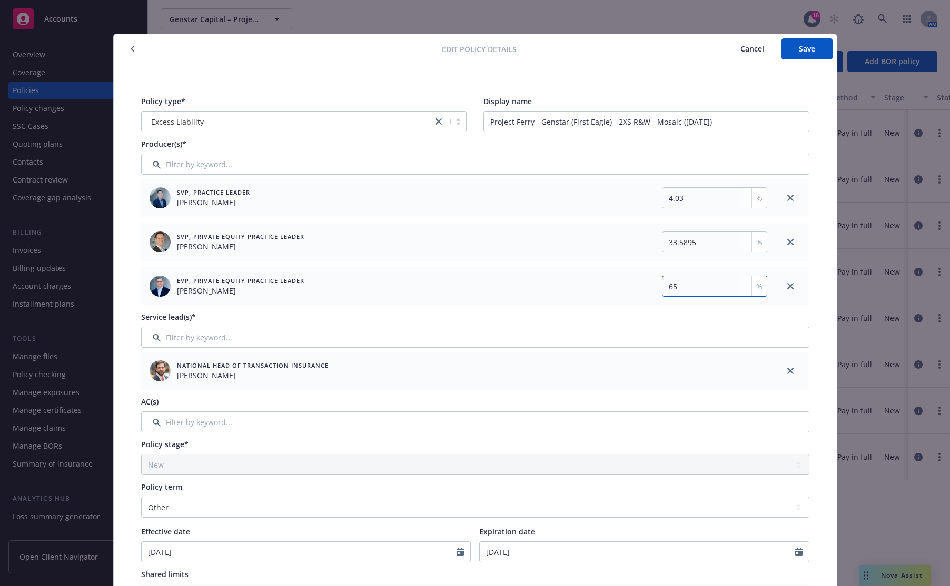
drag, startPoint x: 693, startPoint y: 287, endPoint x: 656, endPoint y: 286, distance: 36.3
click at [662, 286] on input "65" at bounding box center [714, 286] width 105 height 21
type input "62.3805"
click at [815, 47] on button "Save" at bounding box center [806, 48] width 51 height 21
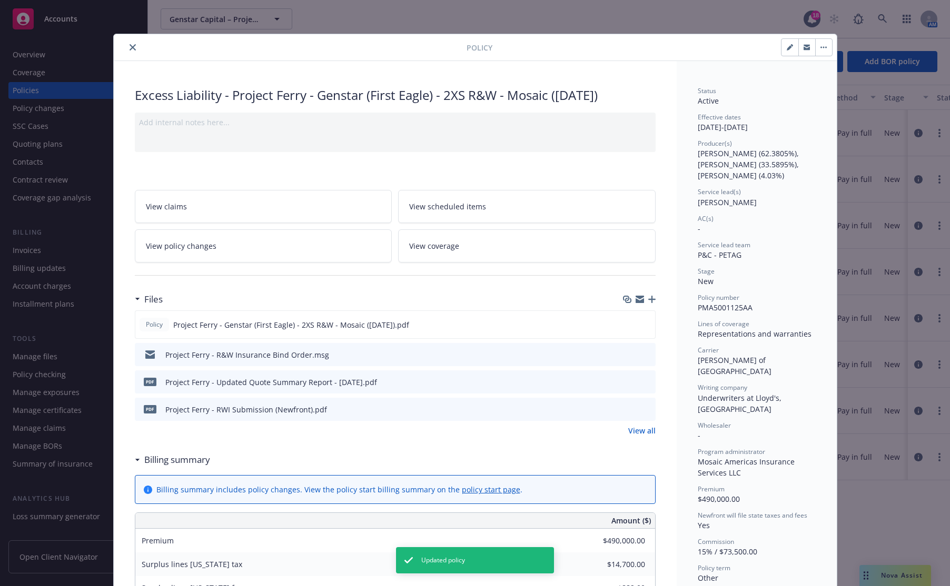
click at [130, 45] on icon "close" at bounding box center [133, 47] width 6 height 6
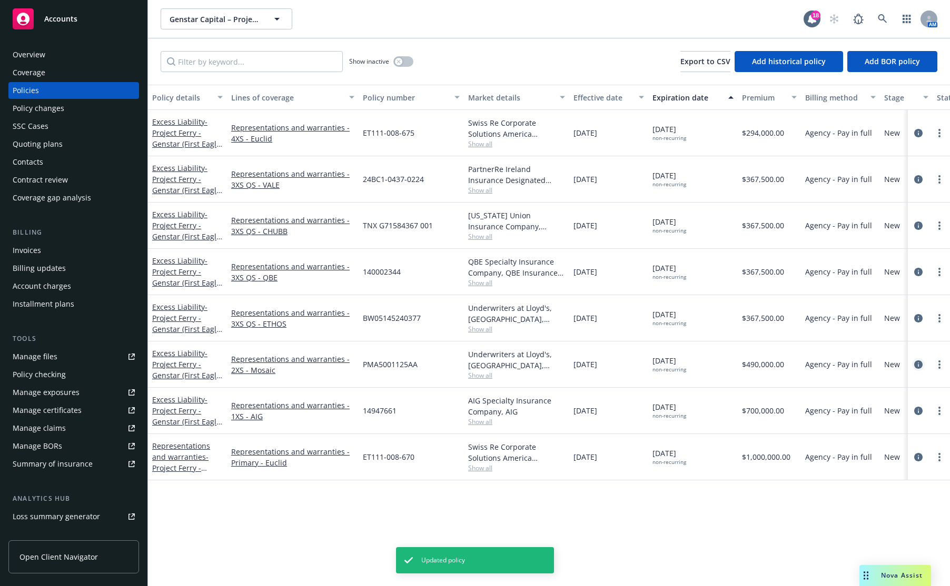
click at [904, 364] on icon "circleInformation" at bounding box center [918, 365] width 8 height 8
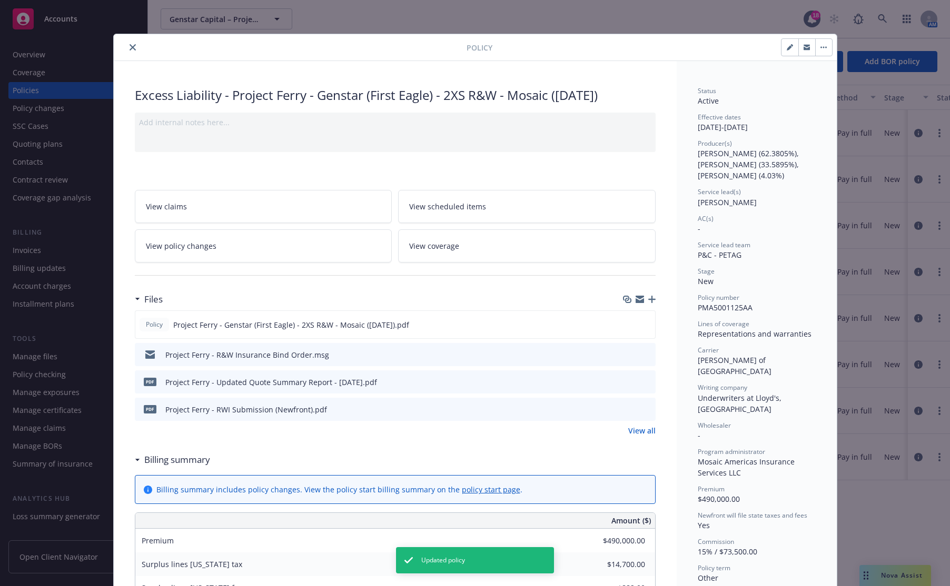
scroll to position [32, 0]
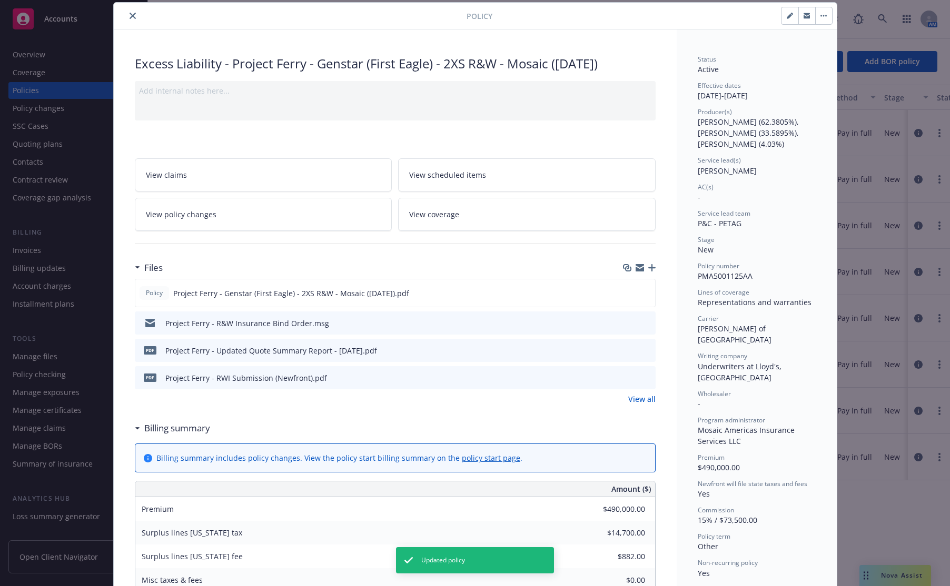
click at [126, 17] on button "close" at bounding box center [132, 15] width 13 height 13
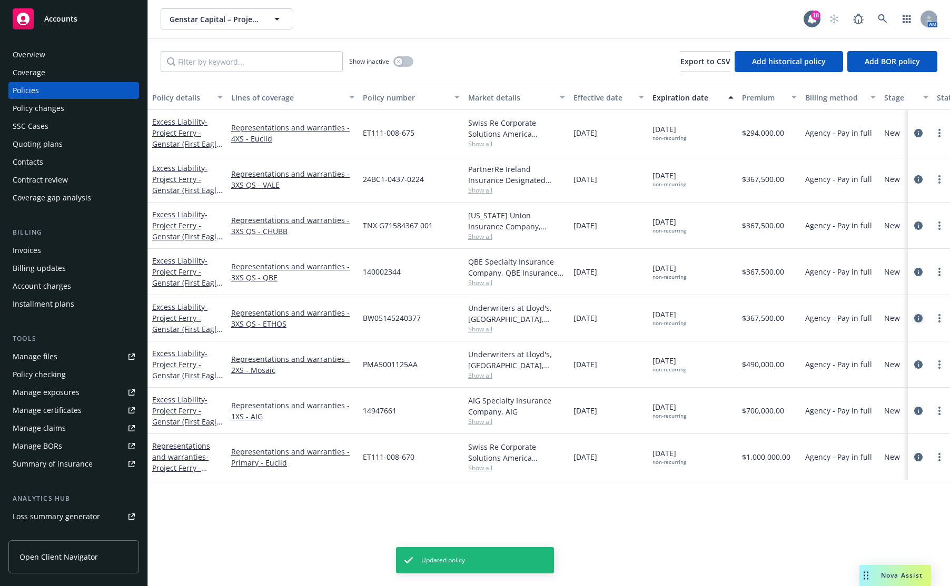
click at [904, 317] on icon "circleInformation" at bounding box center [918, 318] width 8 height 8
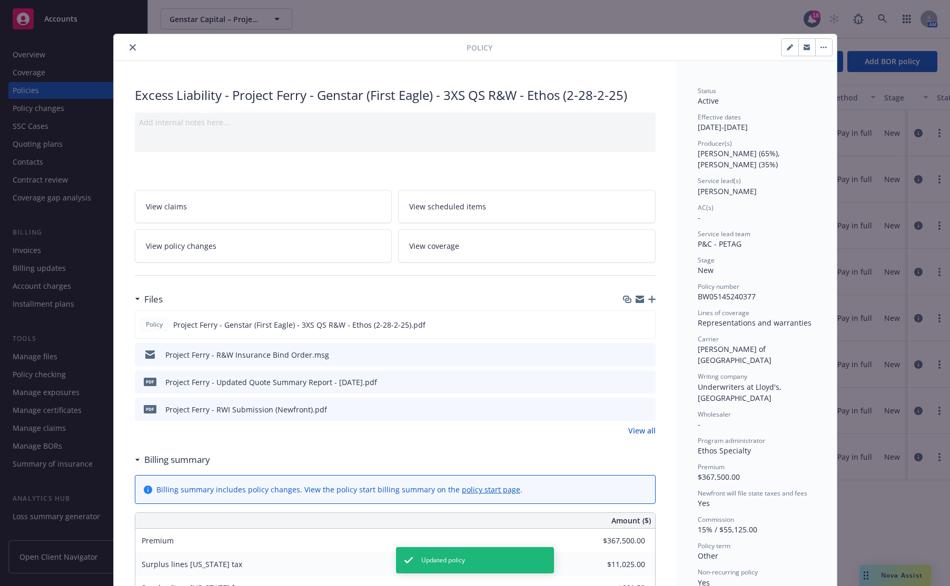
click at [786, 48] on icon "button" at bounding box center [788, 47] width 5 height 5
select select "NEW"
select select "other"
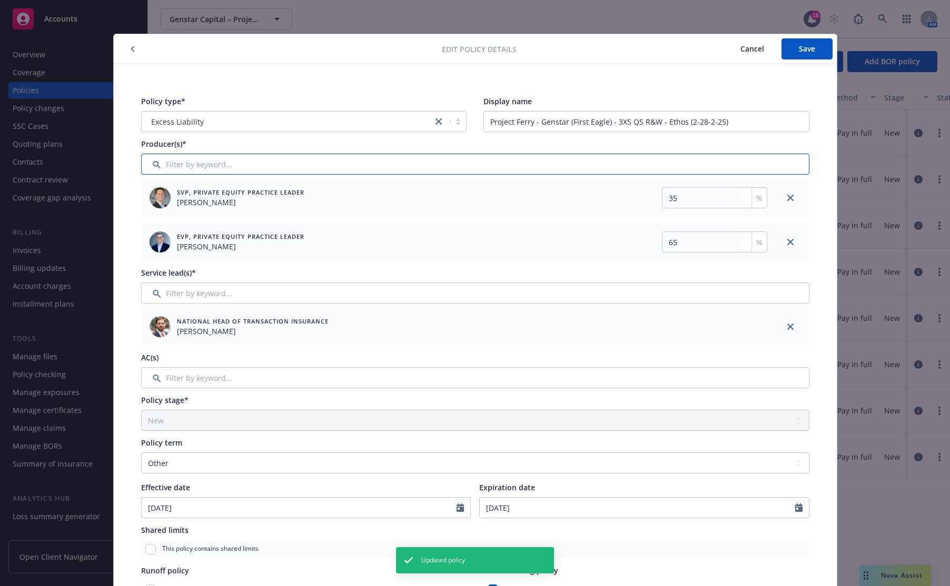
click at [185, 167] on input "Filter by keyword..." at bounding box center [475, 164] width 668 height 21
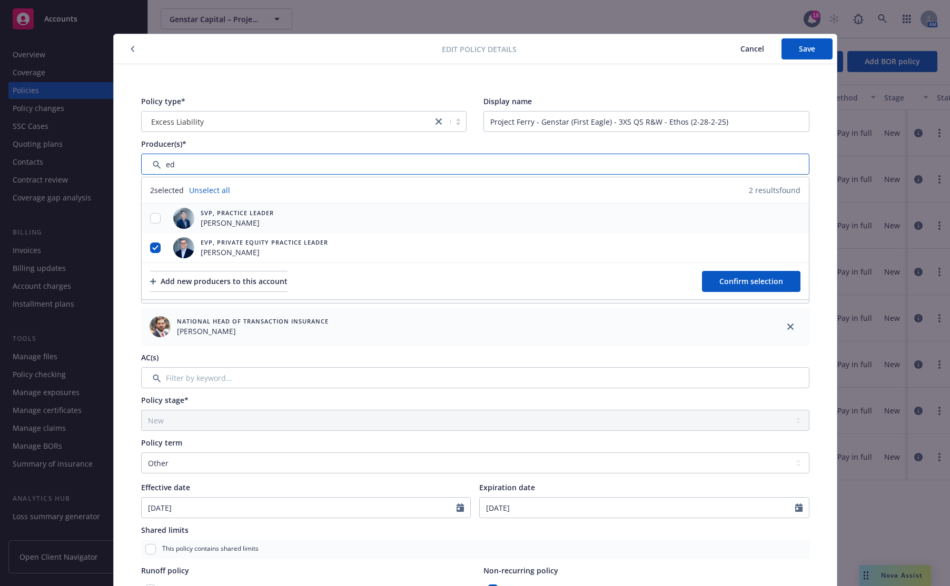
type input "ed"
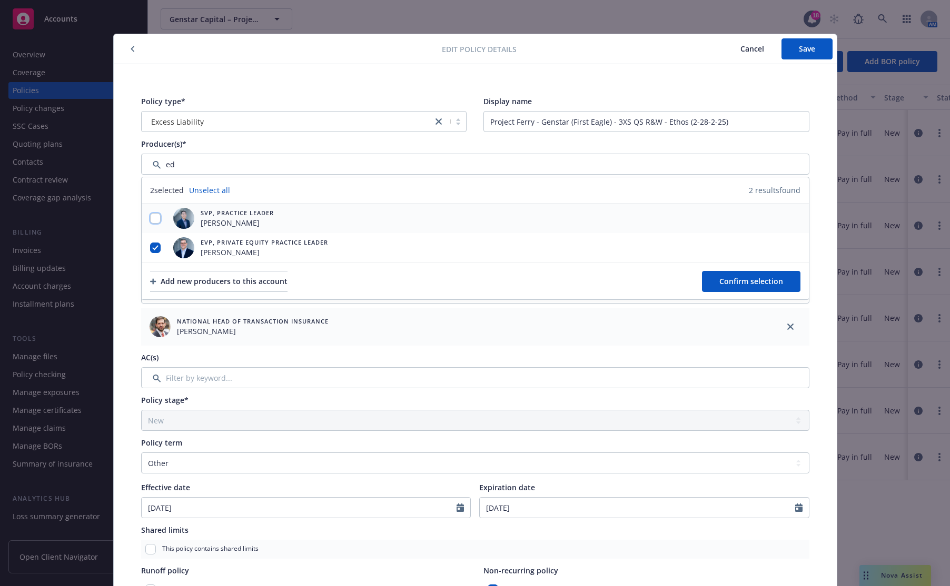
click at [152, 218] on input "checkbox" at bounding box center [155, 218] width 11 height 11
checkbox input "true"
click at [745, 285] on span "Confirm selection" at bounding box center [751, 281] width 64 height 10
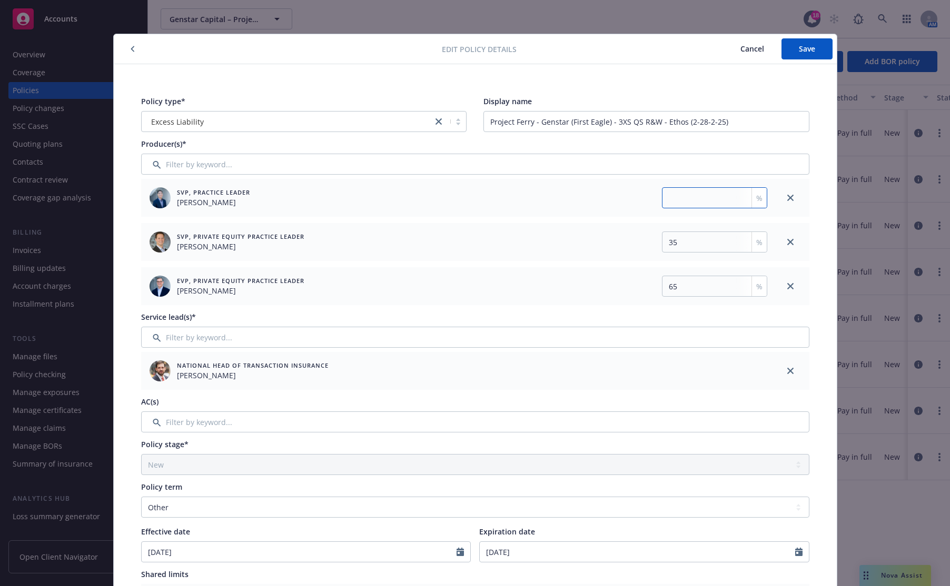
click at [702, 201] on input "number" at bounding box center [714, 197] width 105 height 21
type input "4.03"
drag, startPoint x: 595, startPoint y: 243, endPoint x: 583, endPoint y: 243, distance: 12.1
click at [584, 242] on div "35 %" at bounding box center [612, 242] width 308 height 21
type input "33.5895"
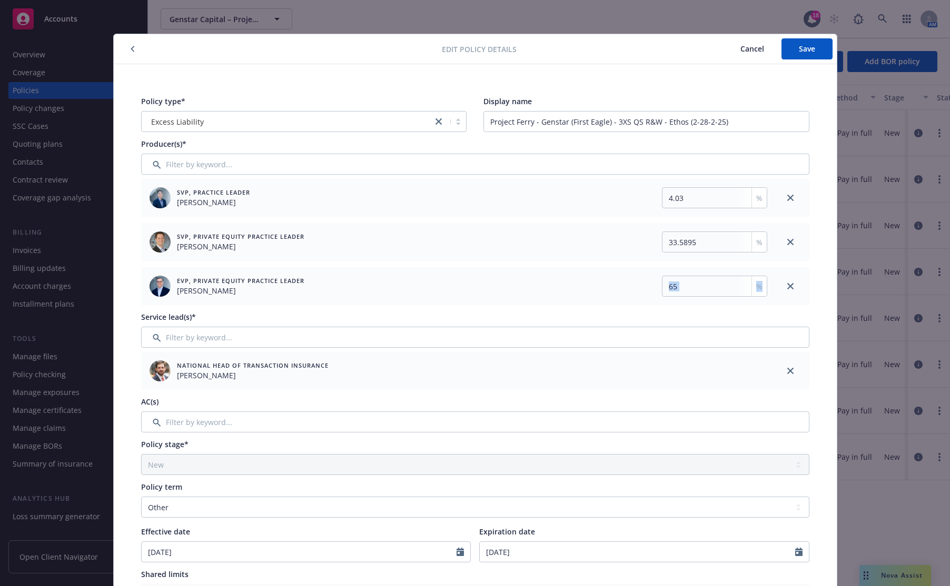
click at [730, 291] on div "65 %" at bounding box center [714, 286] width 105 height 21
drag, startPoint x: 724, startPoint y: 283, endPoint x: 601, endPoint y: 284, distance: 122.7
click at [601, 284] on div "65 %" at bounding box center [612, 286] width 308 height 21
type input "62.3805"
click at [801, 53] on span "Save" at bounding box center [807, 49] width 16 height 10
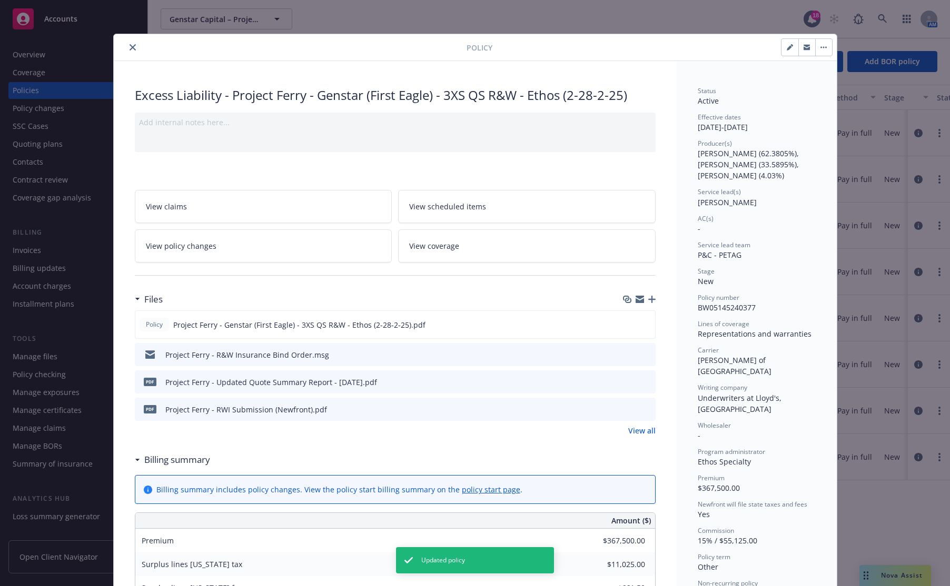
click at [126, 47] on button "close" at bounding box center [132, 47] width 13 height 13
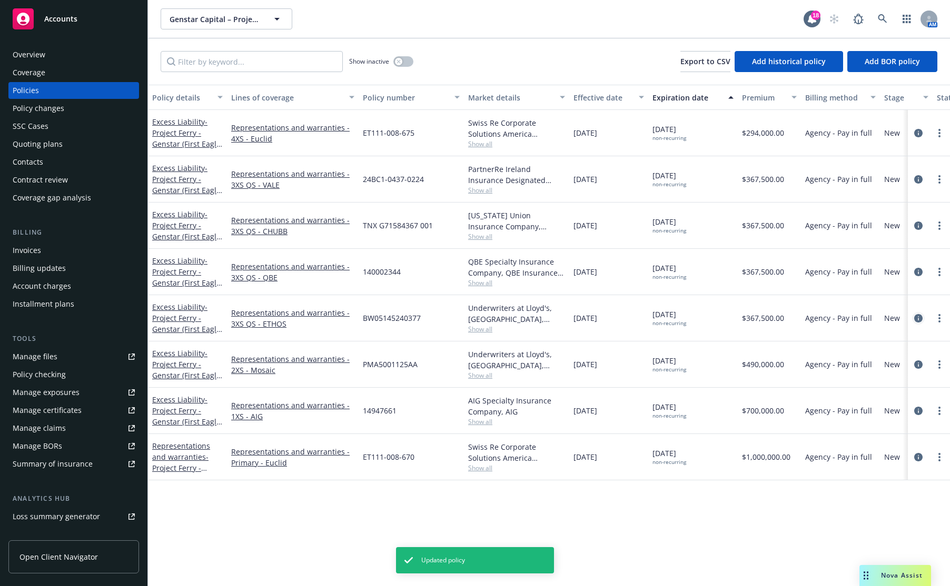
click at [904, 320] on icon "circleInformation" at bounding box center [918, 318] width 8 height 8
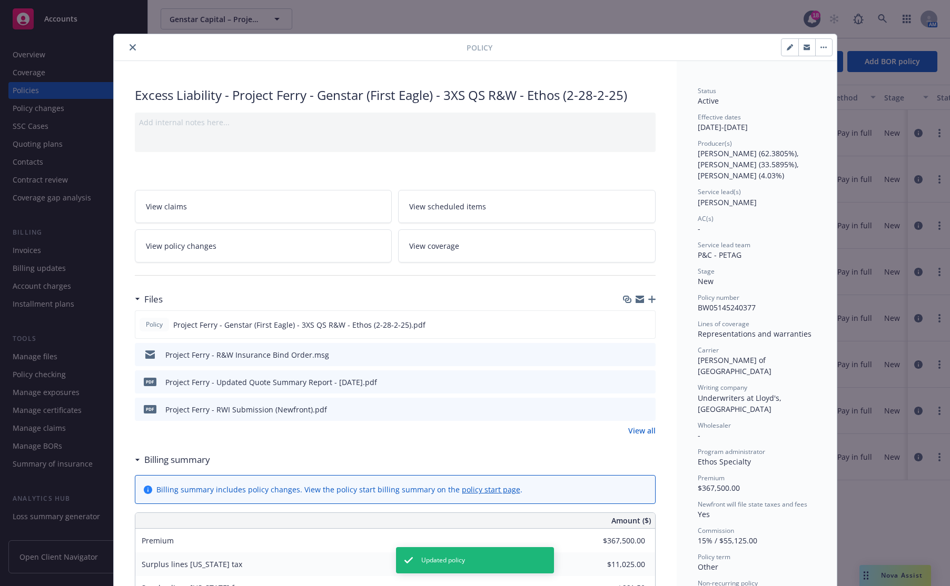
scroll to position [32, 0]
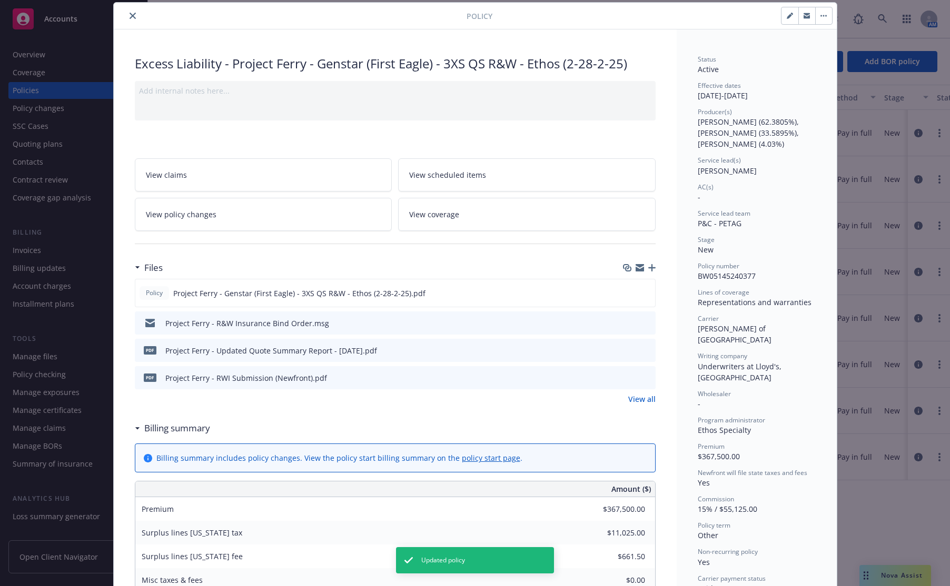
drag, startPoint x: 125, startPoint y: 15, endPoint x: 135, endPoint y: 17, distance: 9.7
click at [130, 16] on icon "close" at bounding box center [133, 16] width 6 height 6
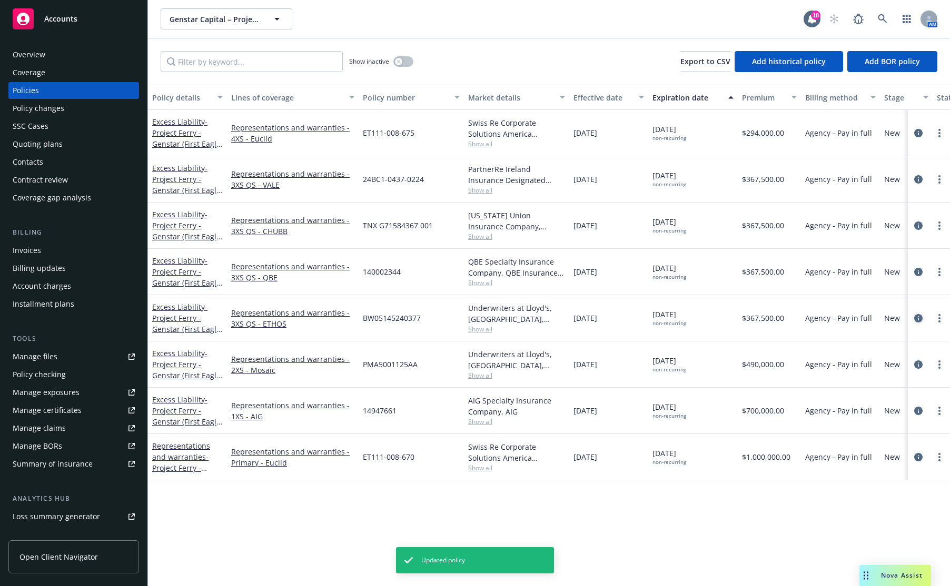
click at [904, 317] on icon "circleInformation" at bounding box center [918, 318] width 8 height 8
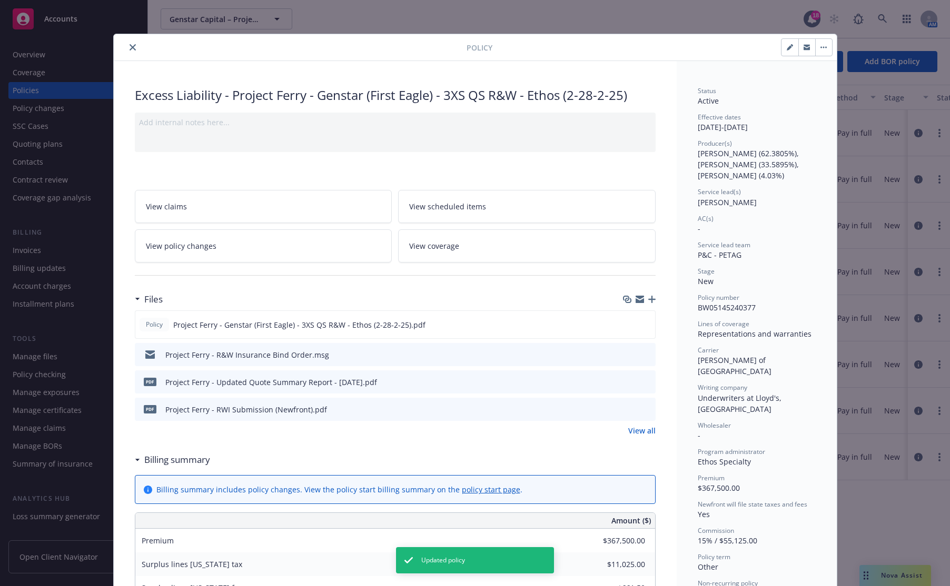
scroll to position [32, 0]
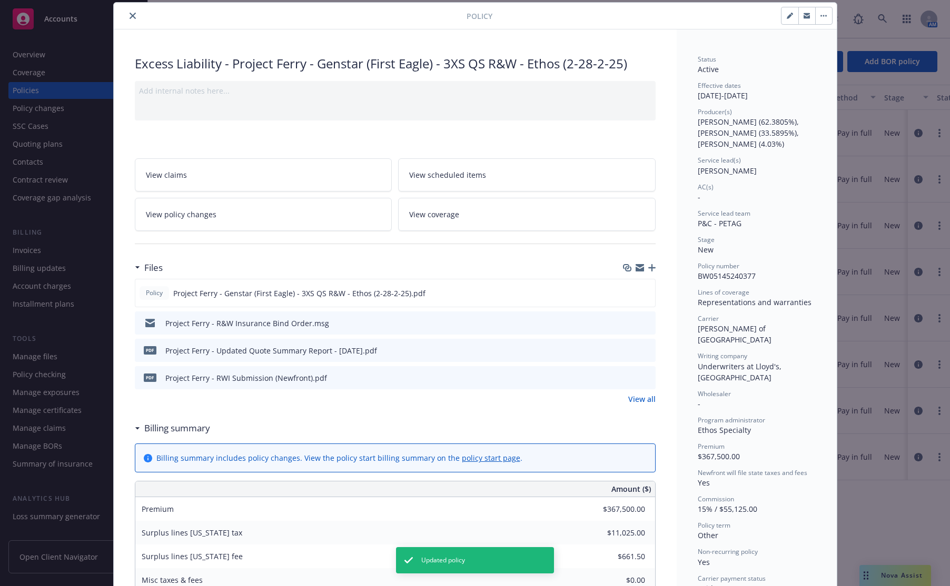
click at [130, 15] on icon "close" at bounding box center [133, 16] width 6 height 6
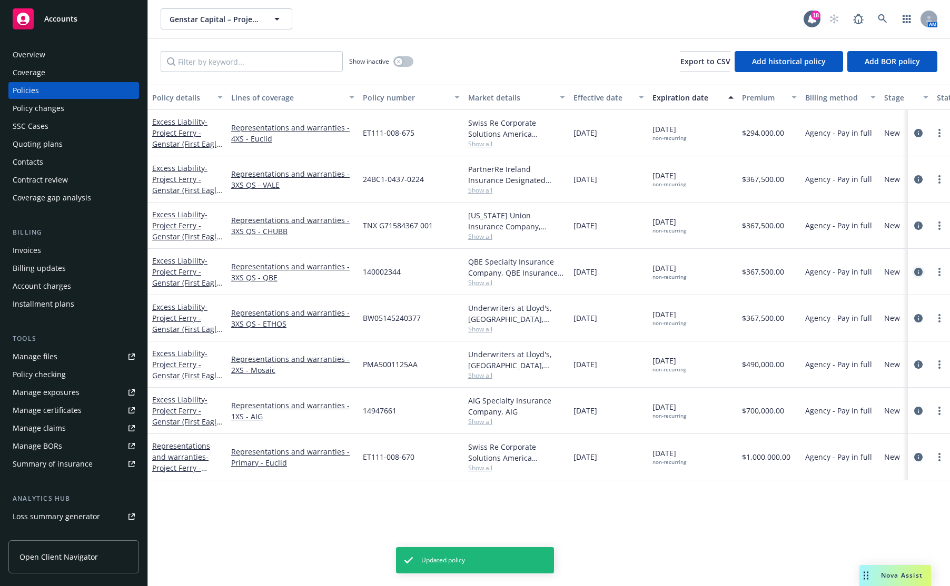
click at [904, 273] on icon "circleInformation" at bounding box center [918, 272] width 8 height 8
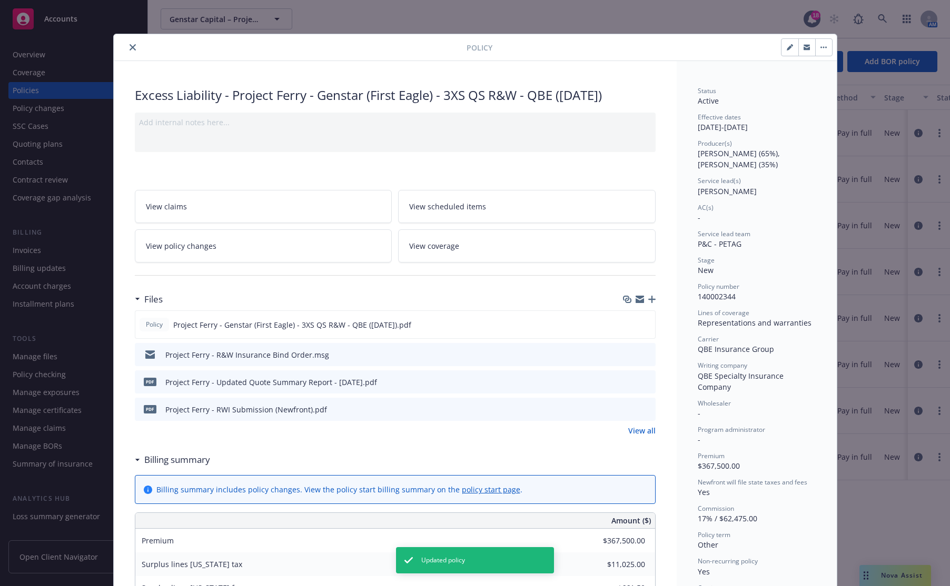
click at [786, 48] on icon "button" at bounding box center [788, 47] width 5 height 5
select select "NEW"
select select "other"
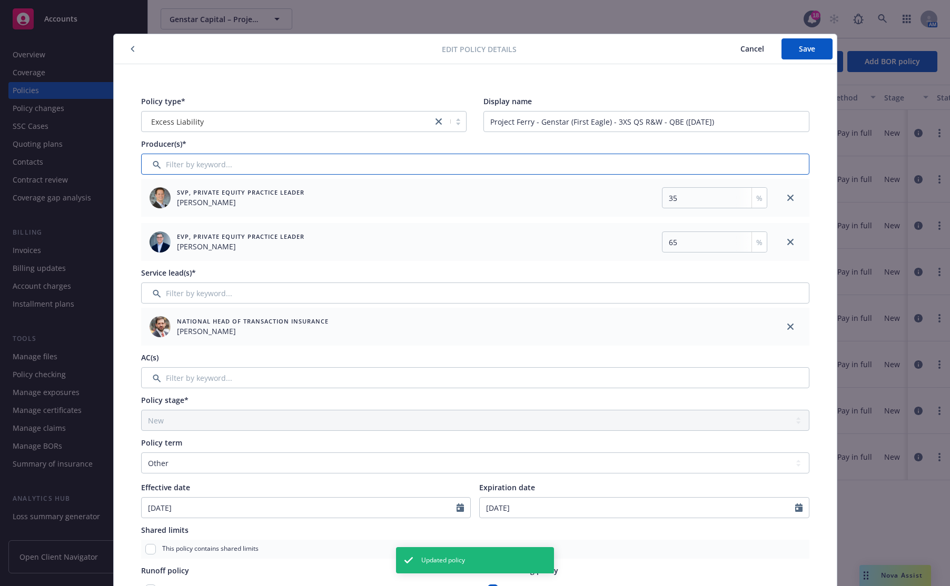
click at [244, 161] on input "Filter by keyword..." at bounding box center [475, 164] width 668 height 21
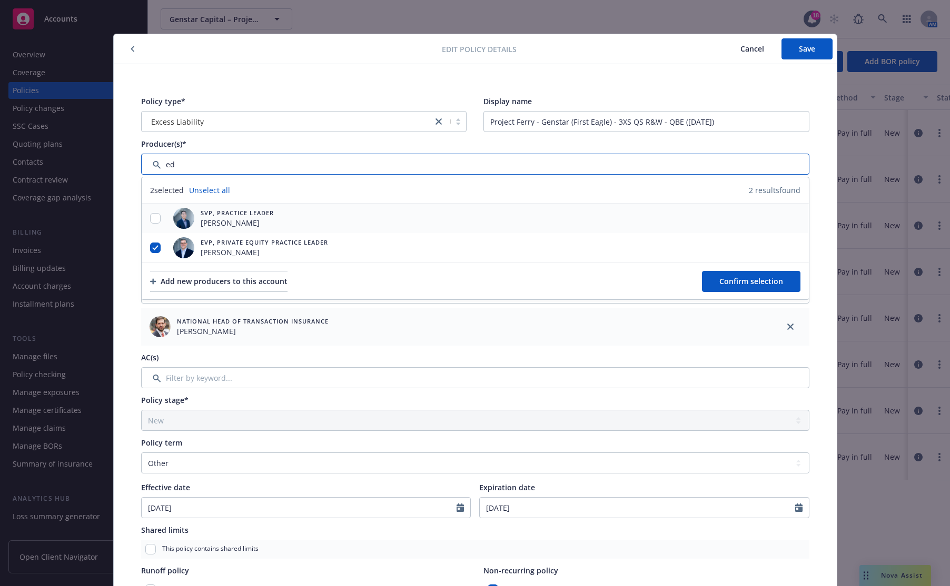
type input "ed"
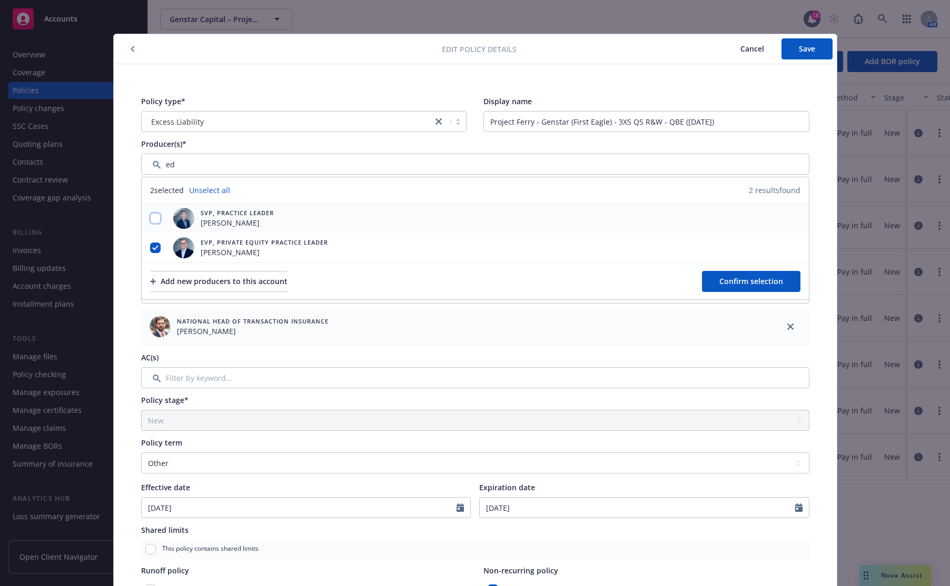
click at [151, 216] on input "checkbox" at bounding box center [155, 218] width 11 height 11
checkbox input "true"
click at [747, 285] on span "Confirm selection" at bounding box center [751, 281] width 64 height 10
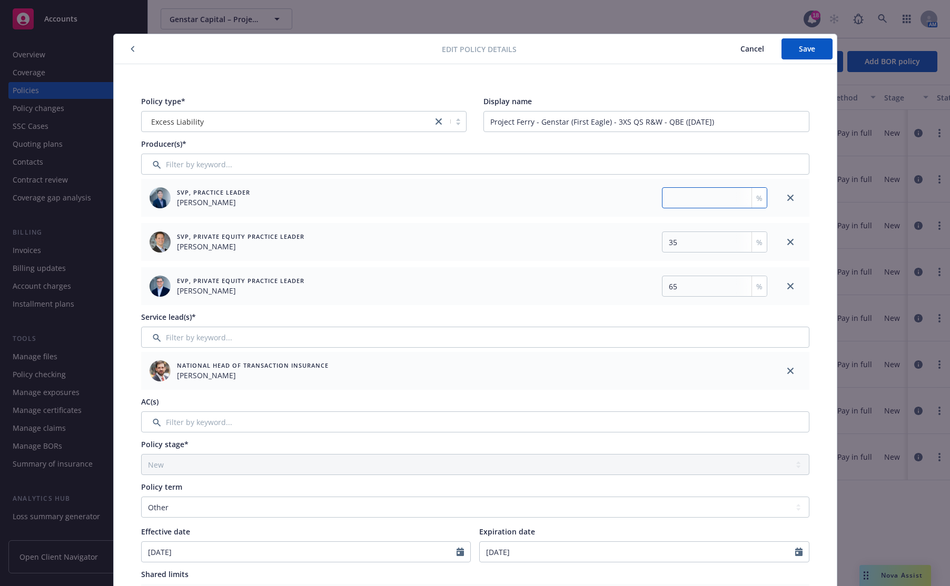
click at [683, 197] on input "number" at bounding box center [714, 197] width 105 height 21
type input "4.03"
drag, startPoint x: 699, startPoint y: 242, endPoint x: 638, endPoint y: 240, distance: 61.1
click at [638, 240] on div "35 %" at bounding box center [612, 242] width 308 height 21
type input "33.5895"
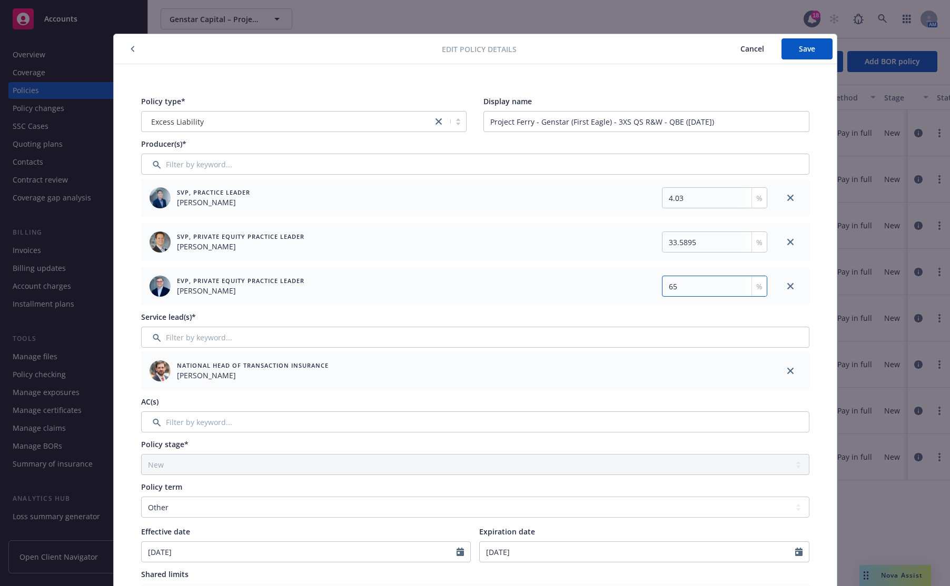
drag, startPoint x: 718, startPoint y: 284, endPoint x: 628, endPoint y: 288, distance: 89.6
click at [628, 288] on div "65 %" at bounding box center [612, 286] width 308 height 21
type input "62.3805"
click at [793, 50] on button "Save" at bounding box center [806, 48] width 51 height 21
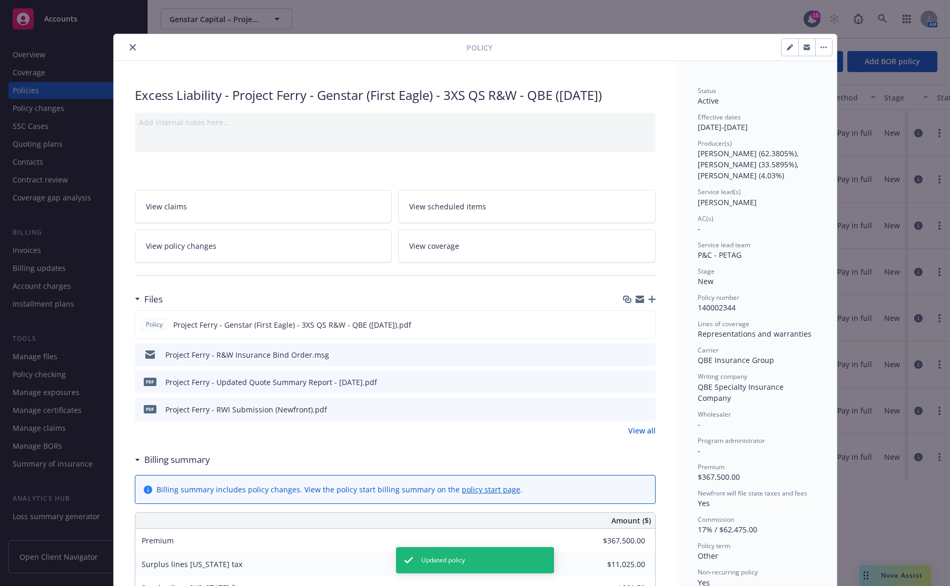
click at [134, 54] on div "Policy" at bounding box center [475, 47] width 723 height 27
click at [130, 46] on icon "close" at bounding box center [133, 47] width 6 height 6
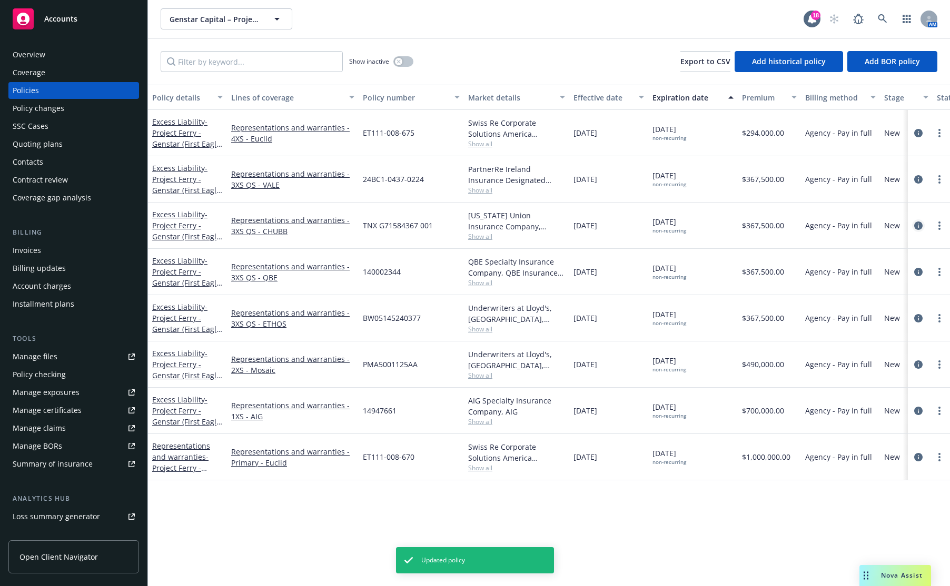
click at [904, 224] on icon "circleInformation" at bounding box center [918, 226] width 8 height 8
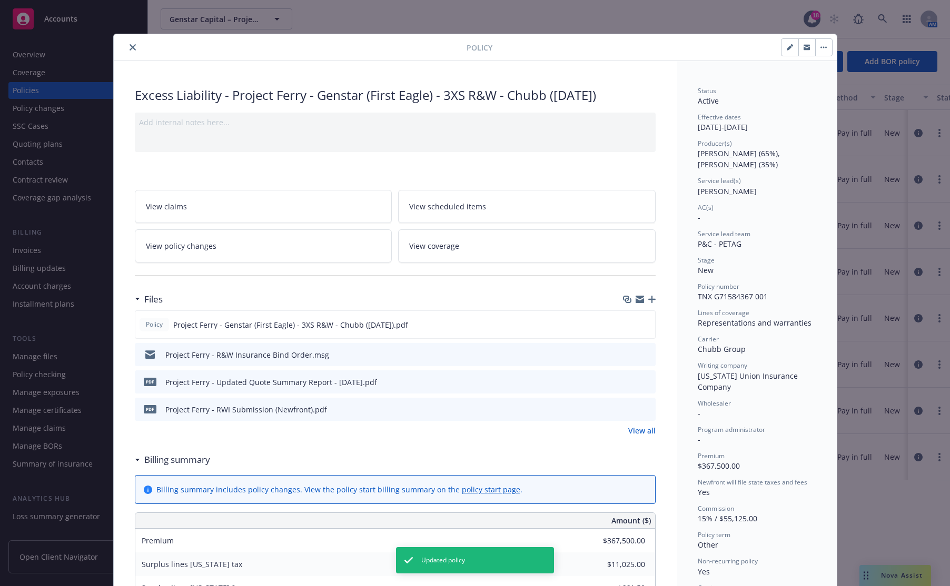
click at [787, 47] on icon "button" at bounding box center [788, 47] width 5 height 5
select select "NEW"
select select "other"
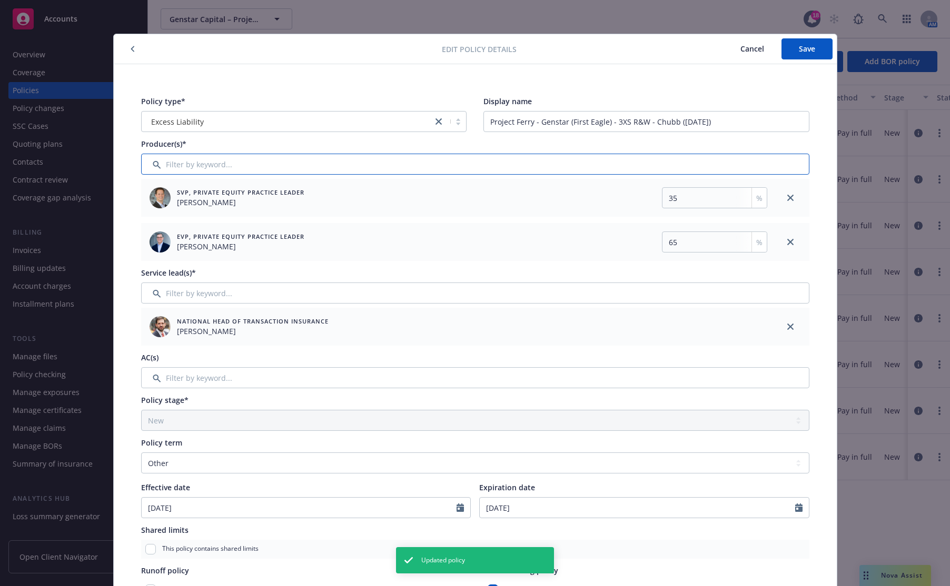
click at [307, 164] on input "Filter by keyword..." at bounding box center [475, 164] width 668 height 21
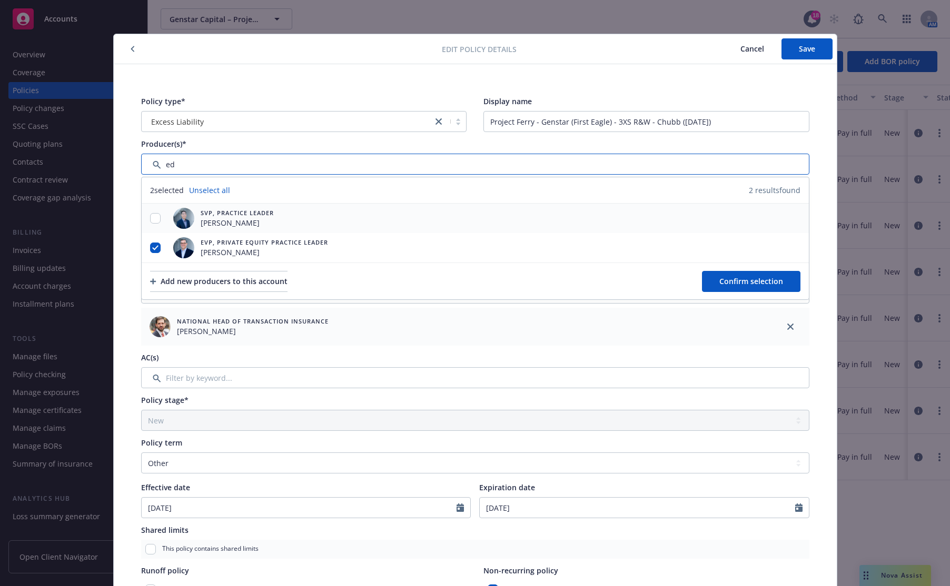
type input "ed"
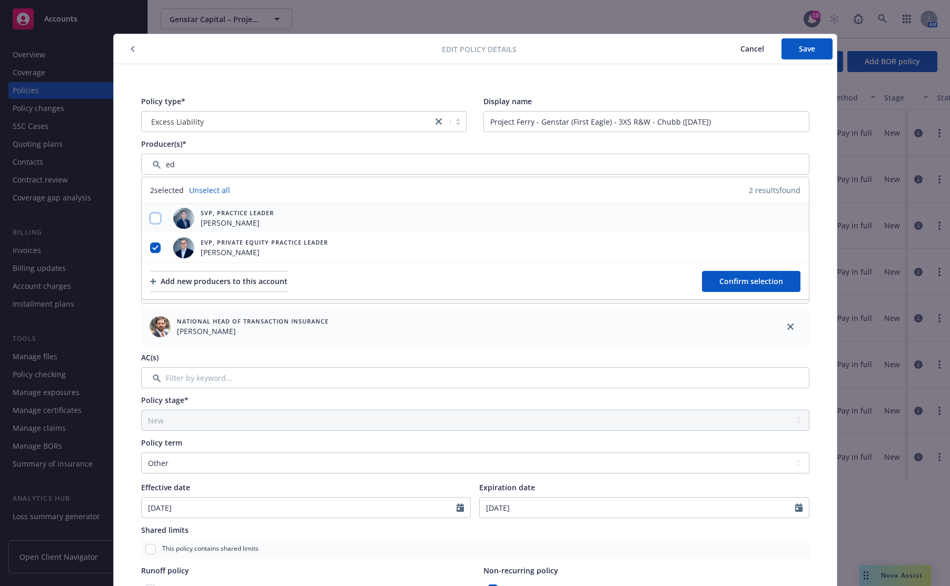
click at [155, 220] on input "checkbox" at bounding box center [155, 218] width 11 height 11
checkbox input "true"
click at [756, 279] on span "Confirm selection" at bounding box center [751, 281] width 64 height 10
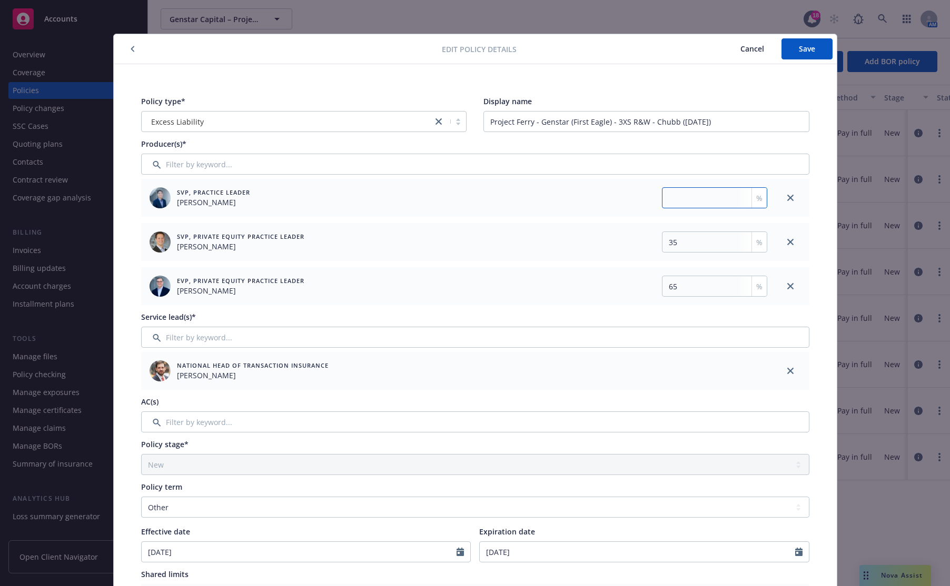
click at [722, 200] on input "number" at bounding box center [714, 197] width 105 height 21
type input "4.03"
drag, startPoint x: 695, startPoint y: 244, endPoint x: 615, endPoint y: 248, distance: 80.1
click at [615, 248] on div "35 %" at bounding box center [612, 242] width 308 height 21
type input "33.5895"
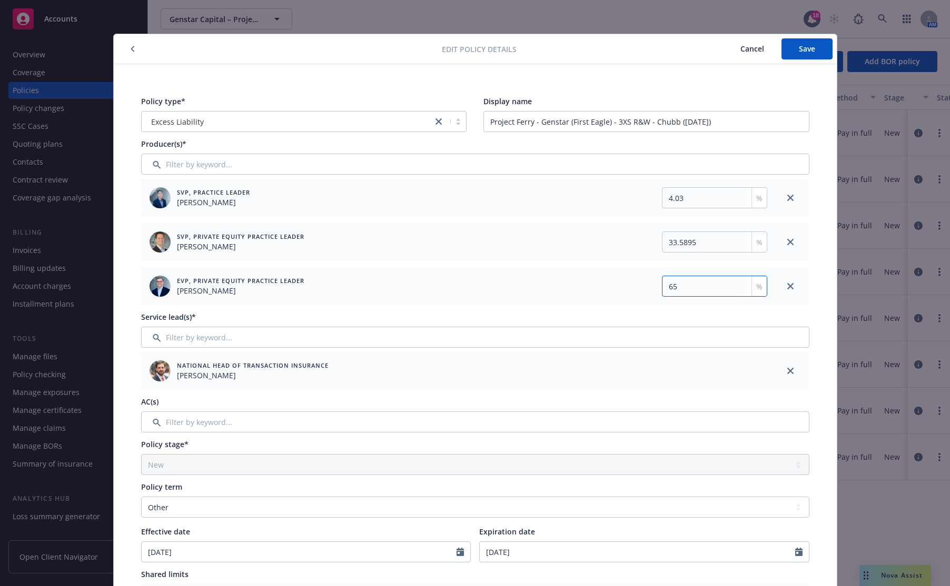
drag, startPoint x: 610, startPoint y: 288, endPoint x: 604, endPoint y: 288, distance: 5.8
click at [603, 288] on div "65 %" at bounding box center [612, 286] width 308 height 21
type input "62.3805"
click at [799, 53] on span "Save" at bounding box center [807, 49] width 16 height 10
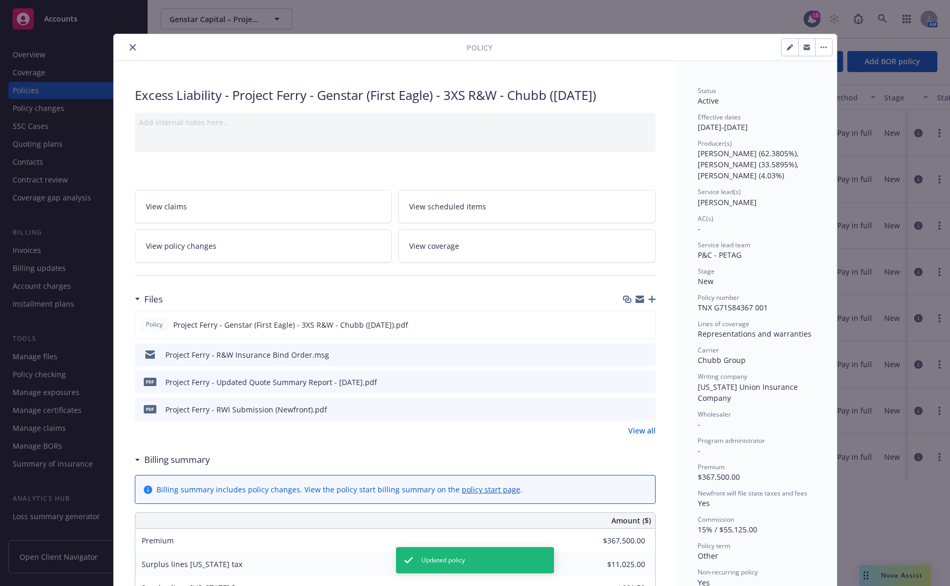
click at [134, 44] on button "close" at bounding box center [132, 47] width 13 height 13
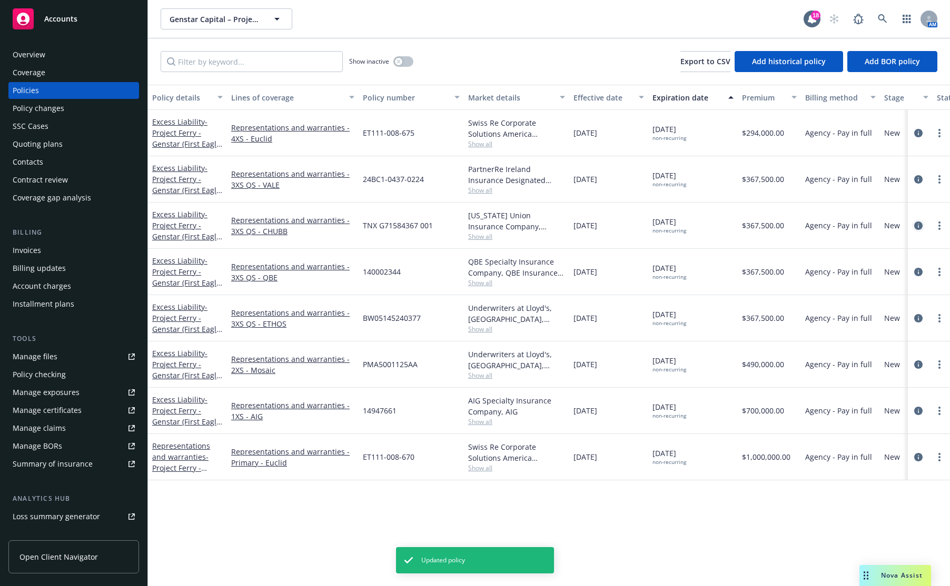
click at [904, 227] on icon "circleInformation" at bounding box center [918, 226] width 8 height 8
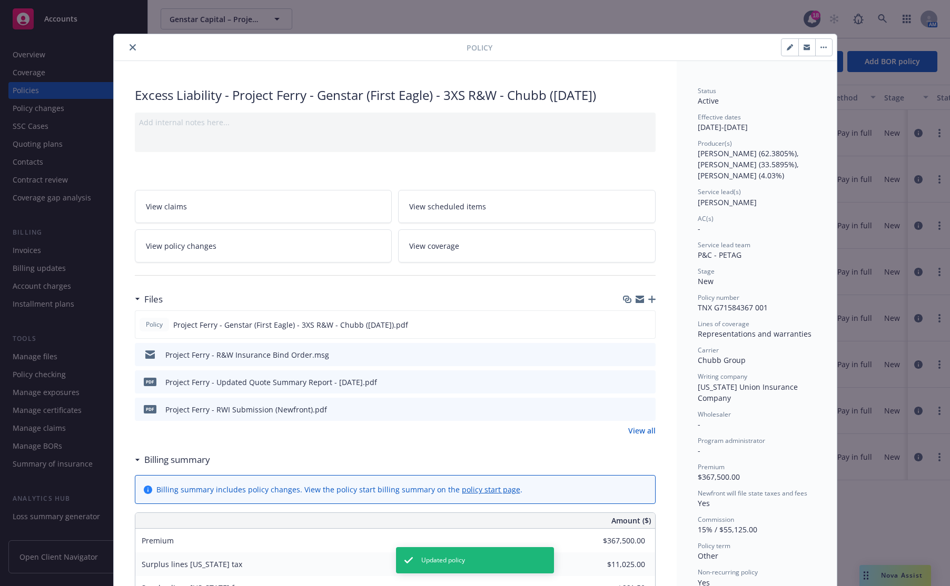
scroll to position [32, 0]
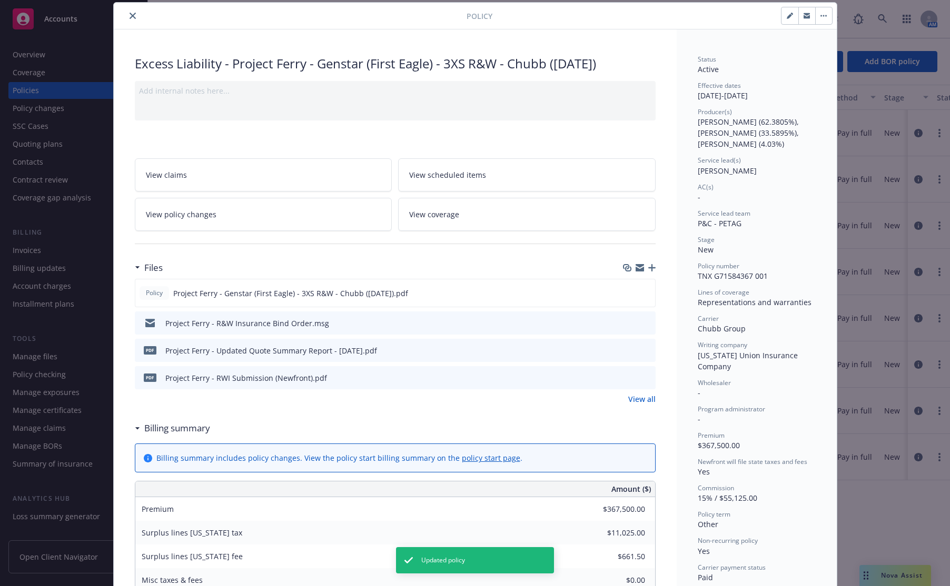
click at [130, 17] on icon "close" at bounding box center [133, 16] width 6 height 6
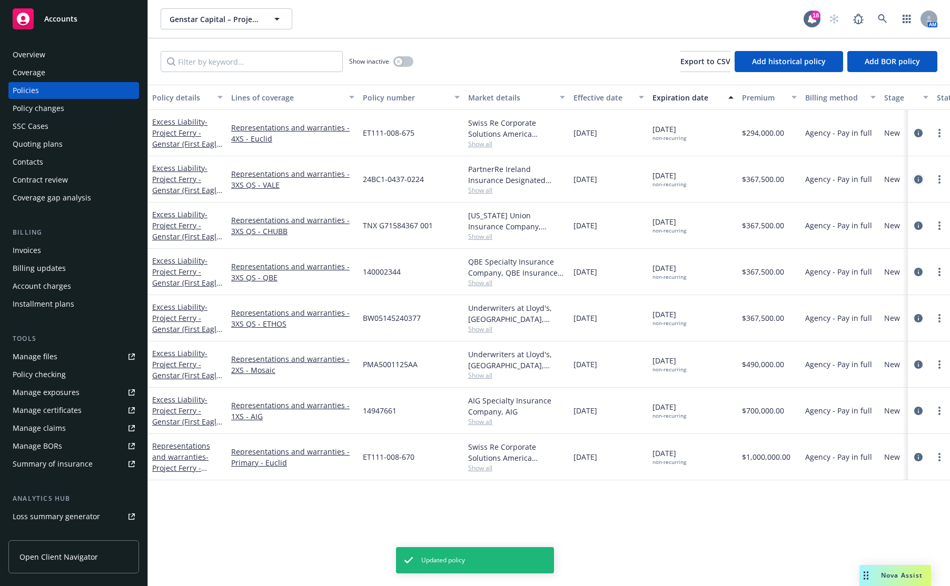
click at [904, 180] on icon "circleInformation" at bounding box center [918, 179] width 8 height 8
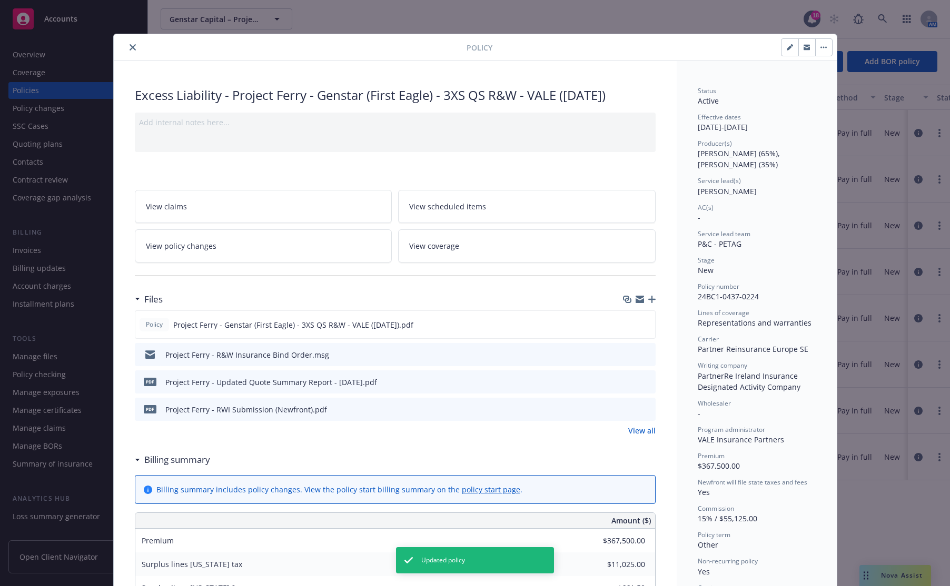
click at [785, 51] on button "button" at bounding box center [789, 47] width 17 height 17
select select "NEW"
select select "other"
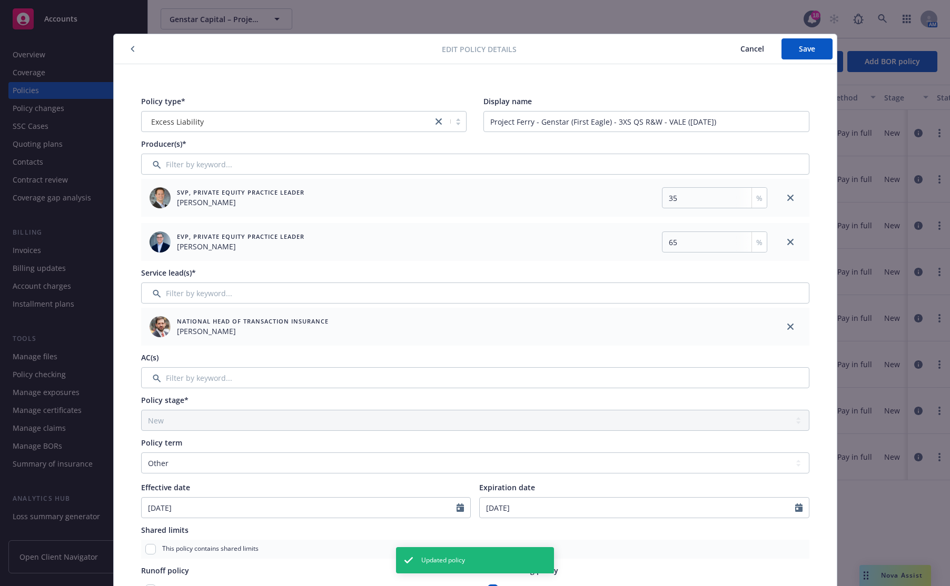
click at [233, 152] on div "Producer(s)* SVP, Private Equity Practice Leader [PERSON_NAME] 35 % EVP, Privat…" at bounding box center [475, 199] width 668 height 123
click at [230, 162] on input "Filter by keyword..." at bounding box center [475, 164] width 668 height 21
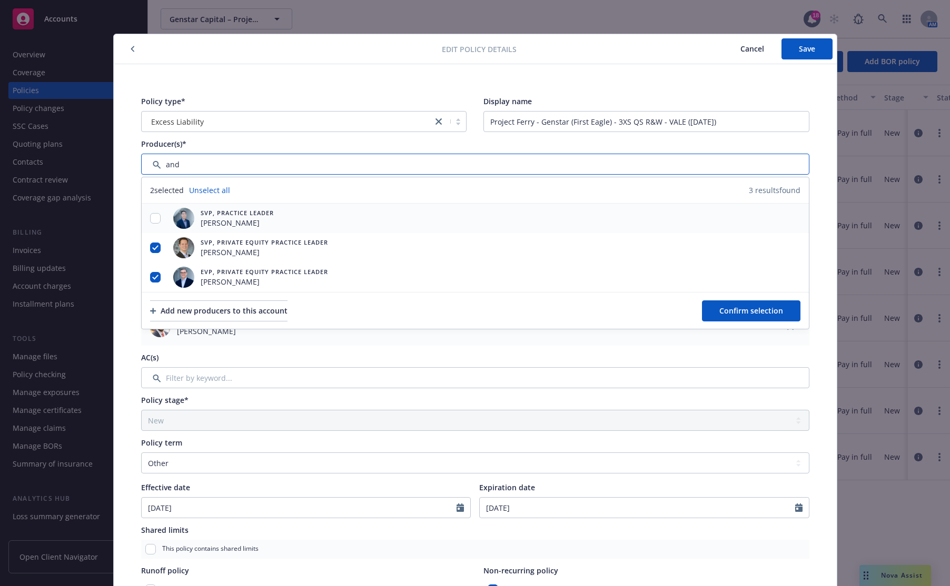
type input "and"
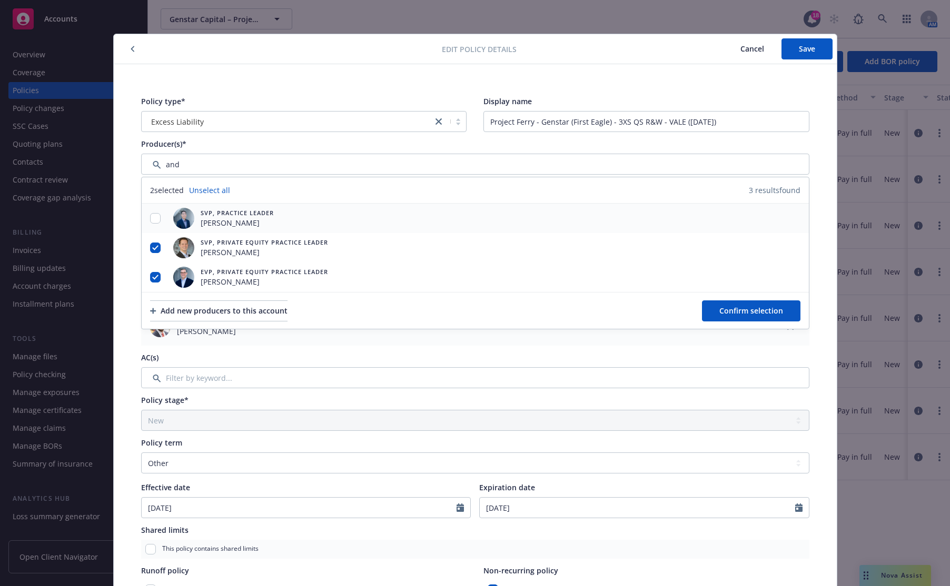
click at [230, 220] on span "[PERSON_NAME]" at bounding box center [237, 222] width 73 height 11
click at [150, 220] on input "checkbox" at bounding box center [155, 218] width 11 height 11
checkbox input "true"
click at [731, 316] on button "Confirm selection" at bounding box center [751, 311] width 98 height 21
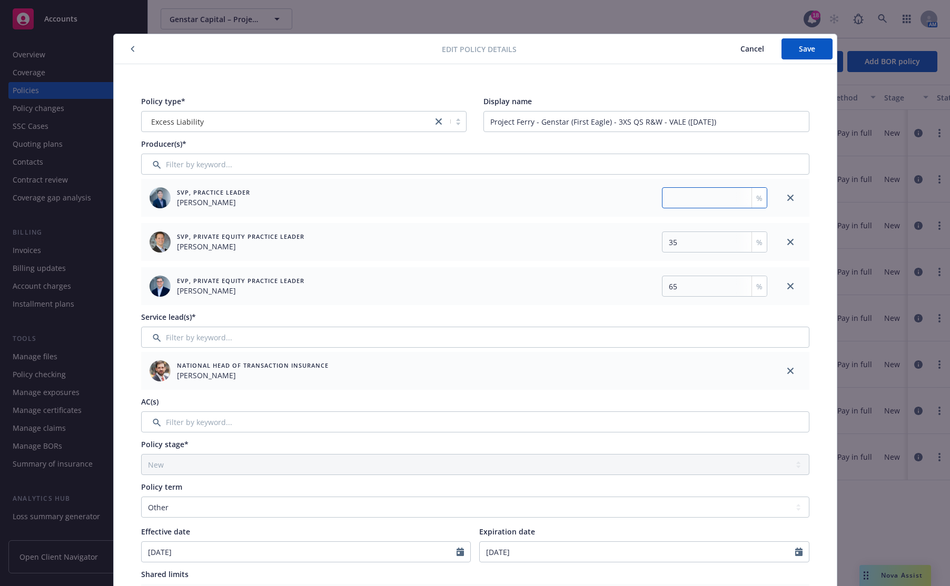
click at [700, 198] on input "number" at bounding box center [714, 197] width 105 height 21
type input "4.03"
drag, startPoint x: 685, startPoint y: 238, endPoint x: 623, endPoint y: 236, distance: 62.2
click at [623, 236] on div "35 %" at bounding box center [612, 242] width 308 height 21
type input "33.5895"
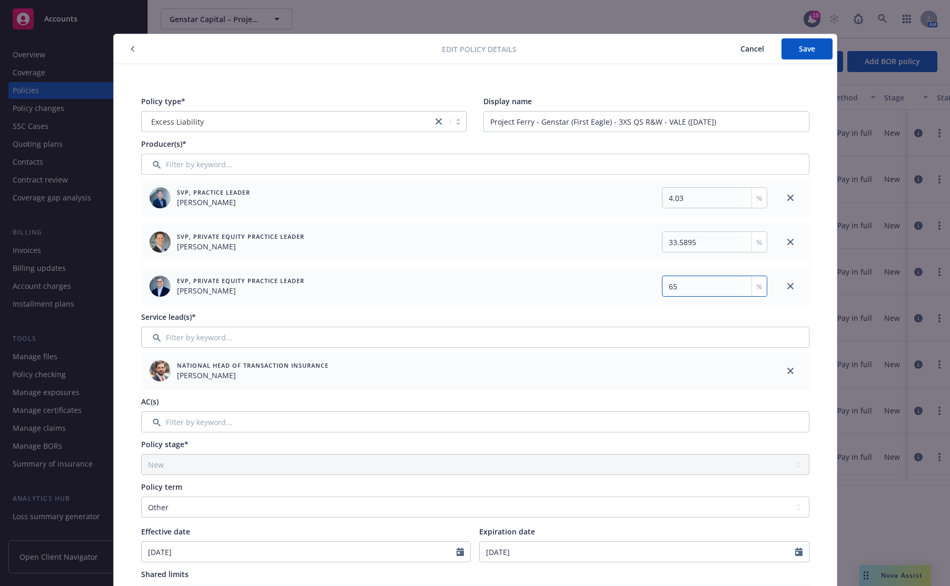
drag, startPoint x: 665, startPoint y: 287, endPoint x: 651, endPoint y: 287, distance: 13.7
click at [655, 287] on div "65 %" at bounding box center [711, 286] width 112 height 21
type input "62.3805"
click at [795, 53] on button "Save" at bounding box center [806, 48] width 51 height 21
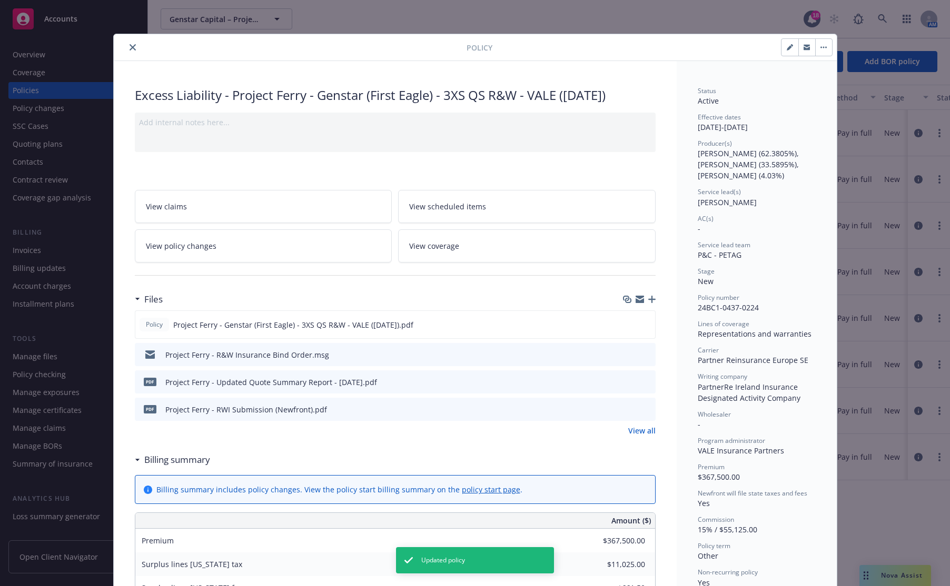
click at [130, 49] on icon "close" at bounding box center [133, 47] width 6 height 6
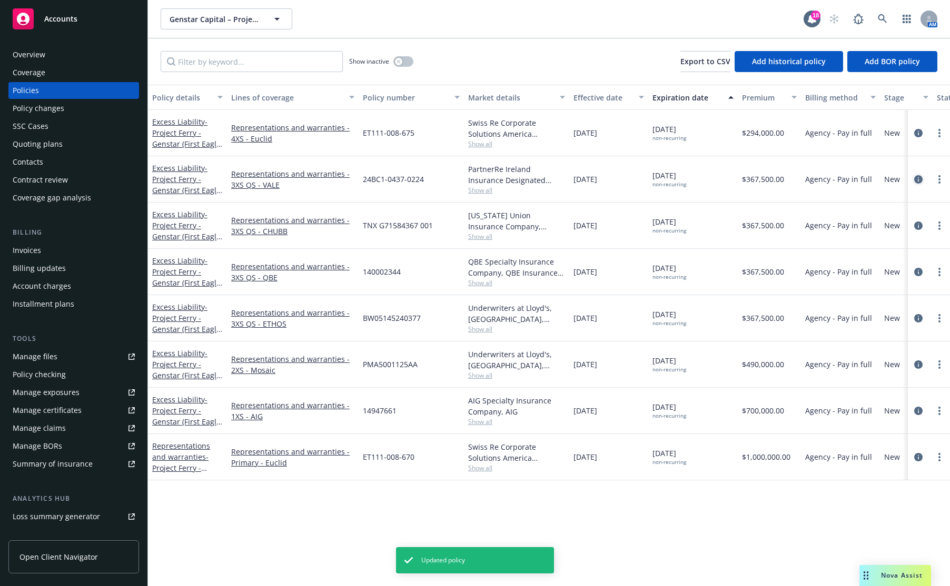
click at [904, 178] on icon "circleInformation" at bounding box center [918, 179] width 8 height 8
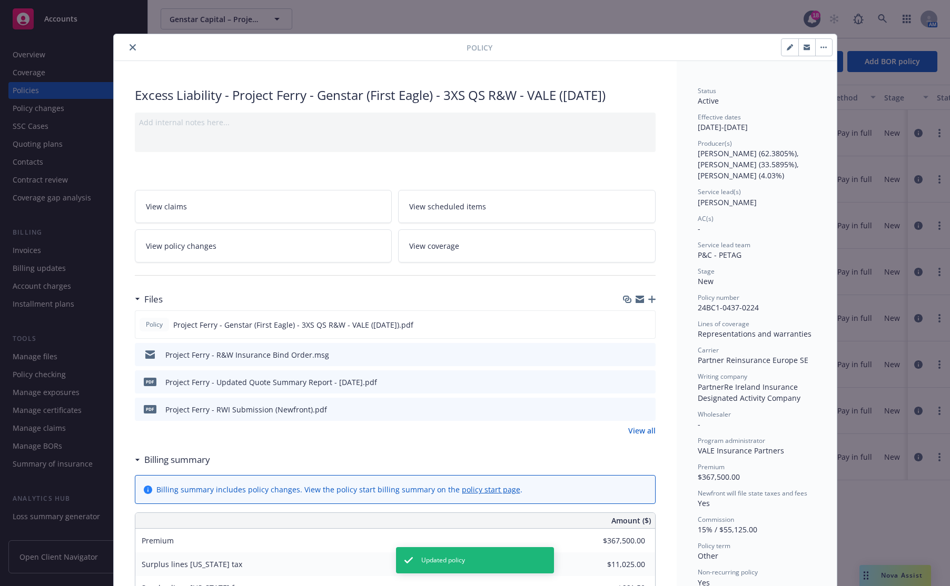
scroll to position [32, 0]
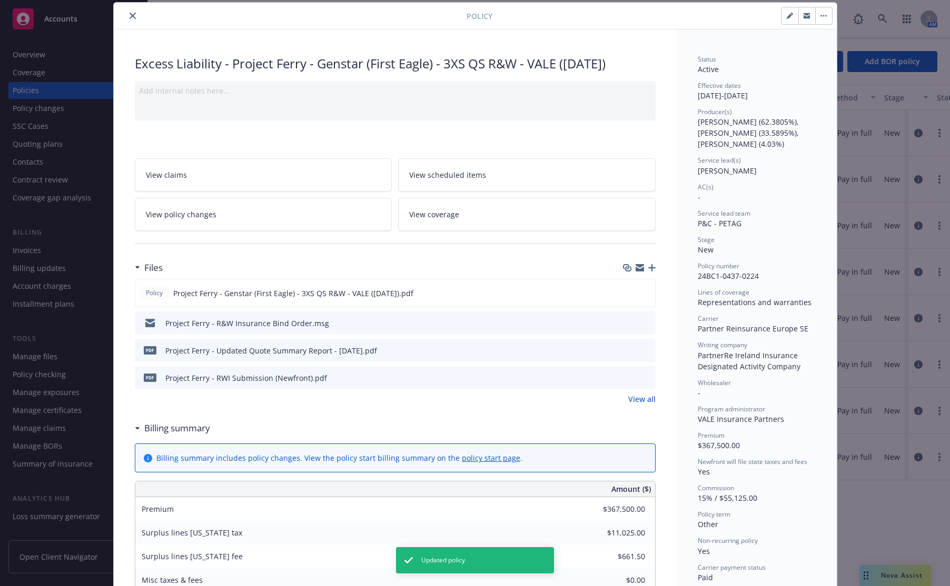
click at [788, 21] on button "button" at bounding box center [789, 15] width 17 height 17
select select "NEW"
select select "other"
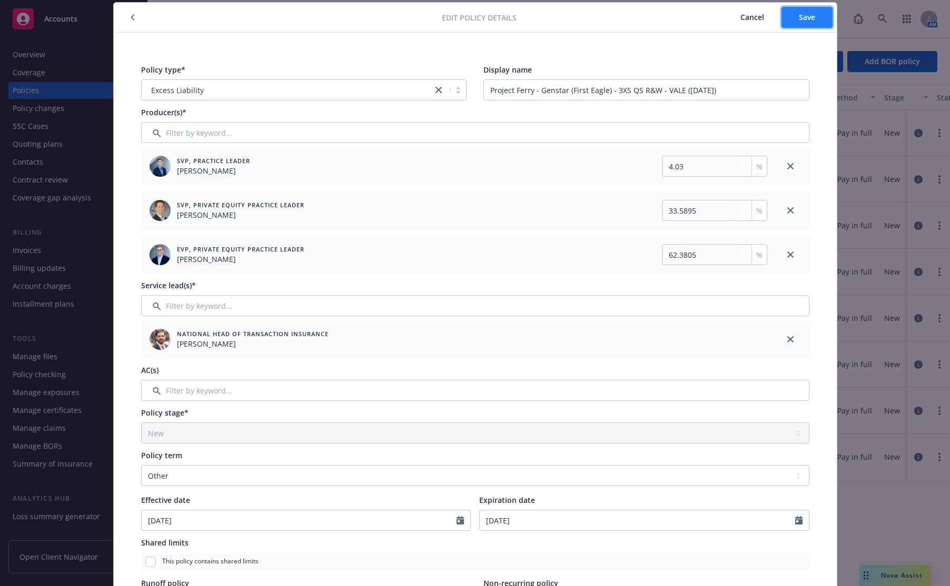
click at [814, 20] on button "Save" at bounding box center [806, 17] width 51 height 21
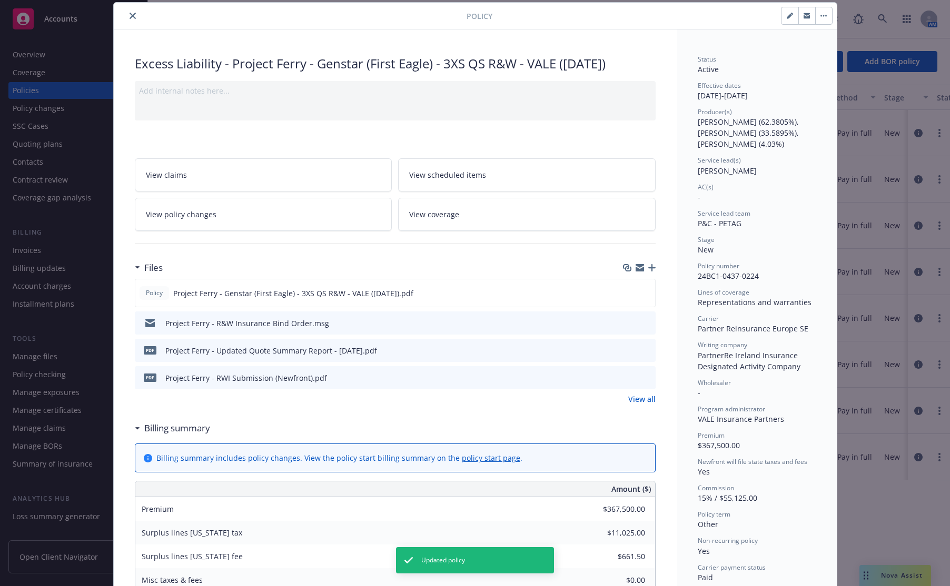
click at [132, 15] on button "close" at bounding box center [132, 15] width 13 height 13
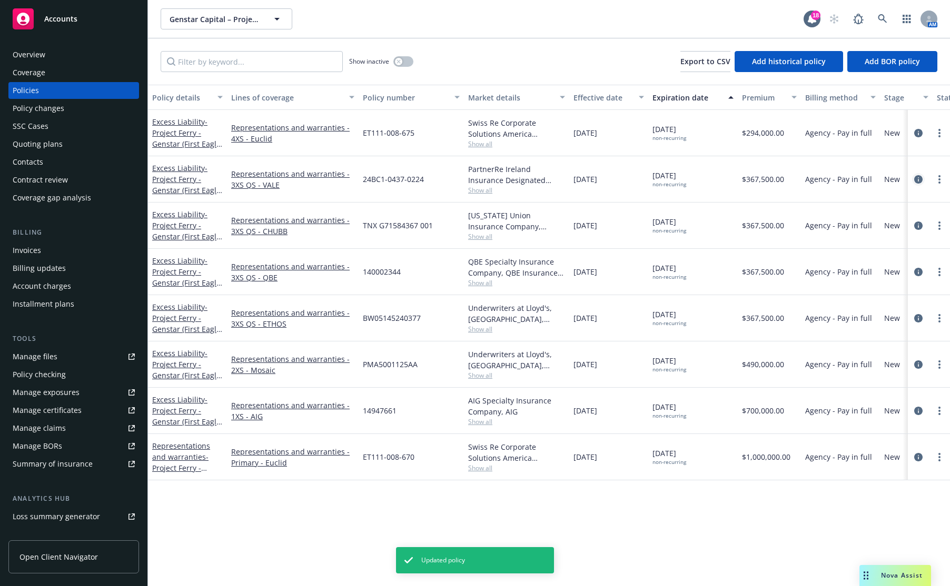
click at [904, 182] on icon "circleInformation" at bounding box center [918, 179] width 8 height 8
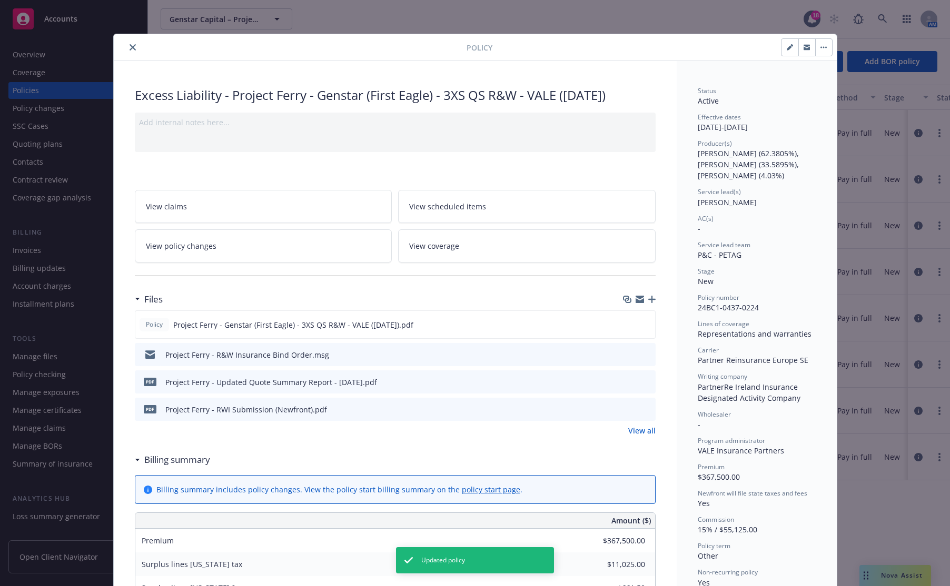
scroll to position [32, 0]
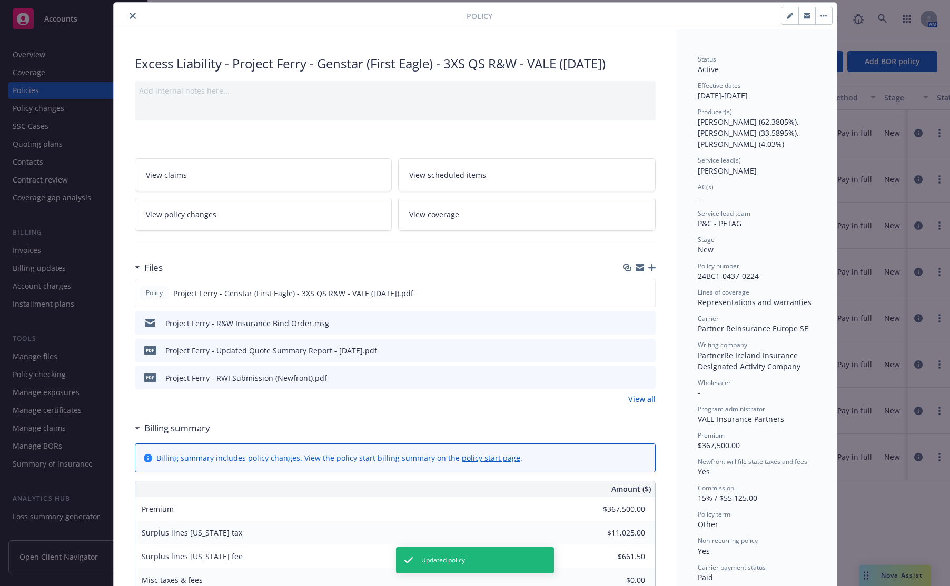
click at [126, 18] on button "close" at bounding box center [132, 15] width 13 height 13
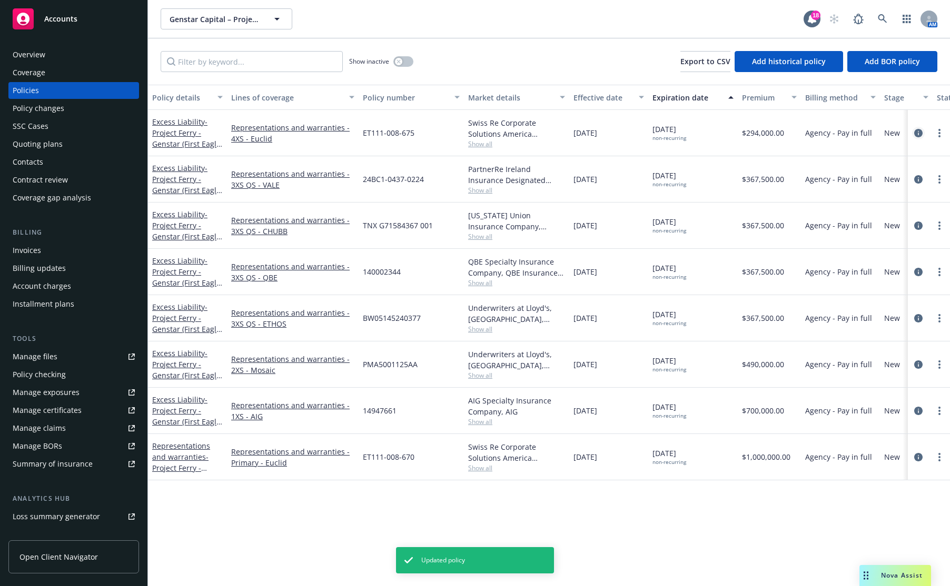
click at [904, 135] on icon "circleInformation" at bounding box center [918, 133] width 8 height 8
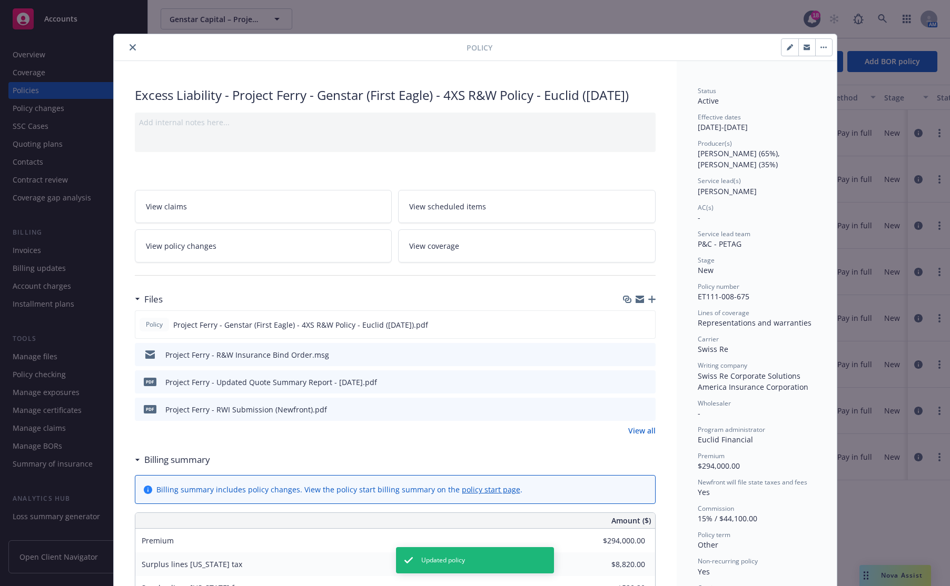
click at [790, 47] on button "button" at bounding box center [789, 47] width 17 height 17
select select "NEW"
select select "other"
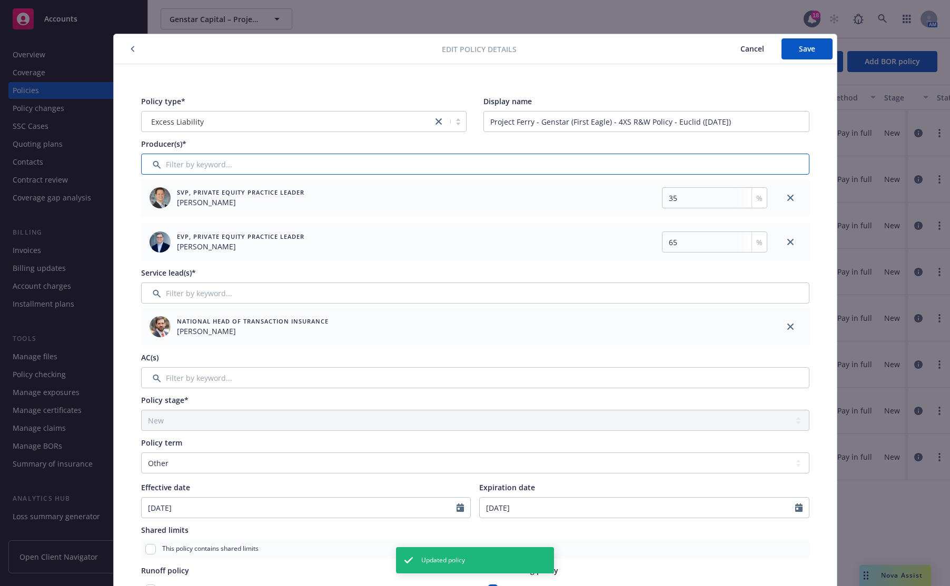
click at [227, 160] on input "Filter by keyword..." at bounding box center [475, 164] width 668 height 21
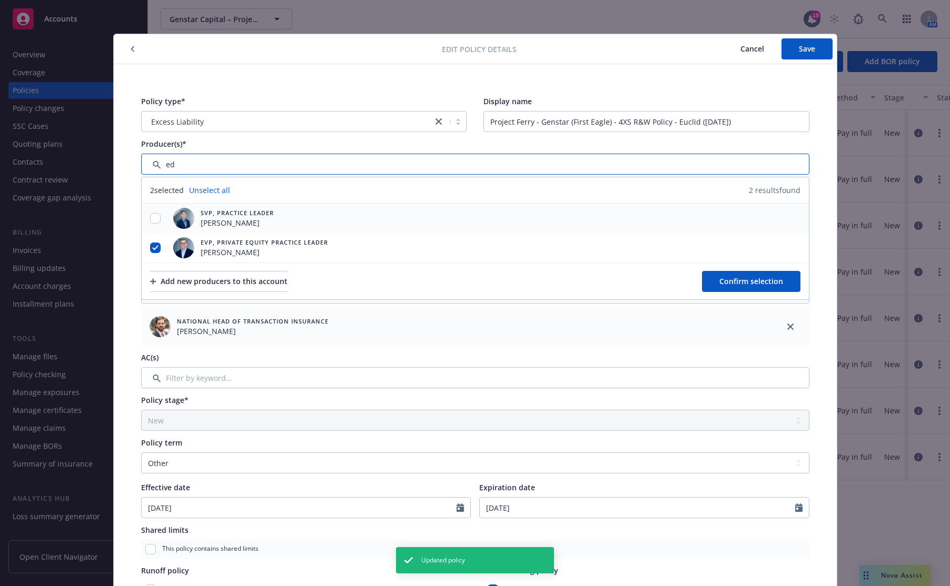
type input "ed"
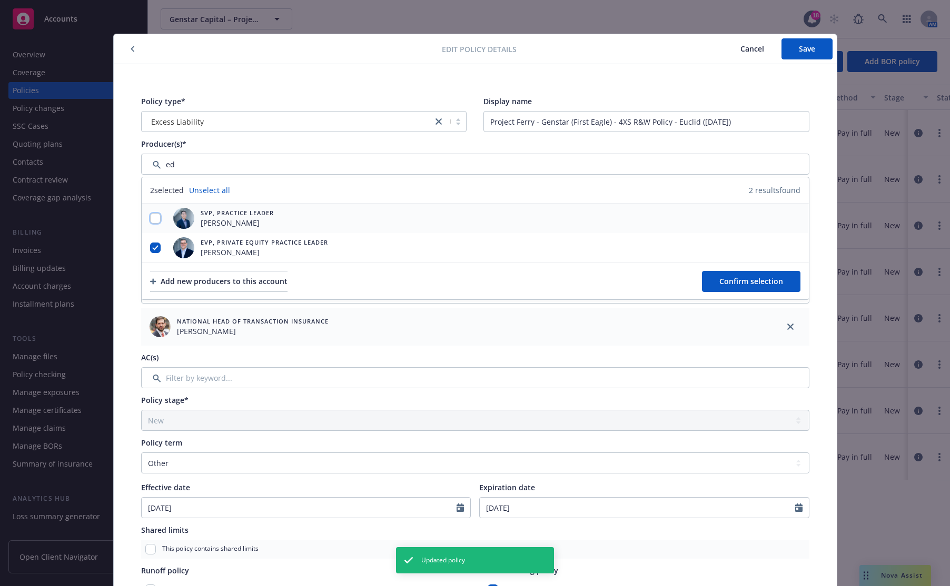
click at [150, 218] on input "checkbox" at bounding box center [155, 218] width 11 height 11
checkbox input "true"
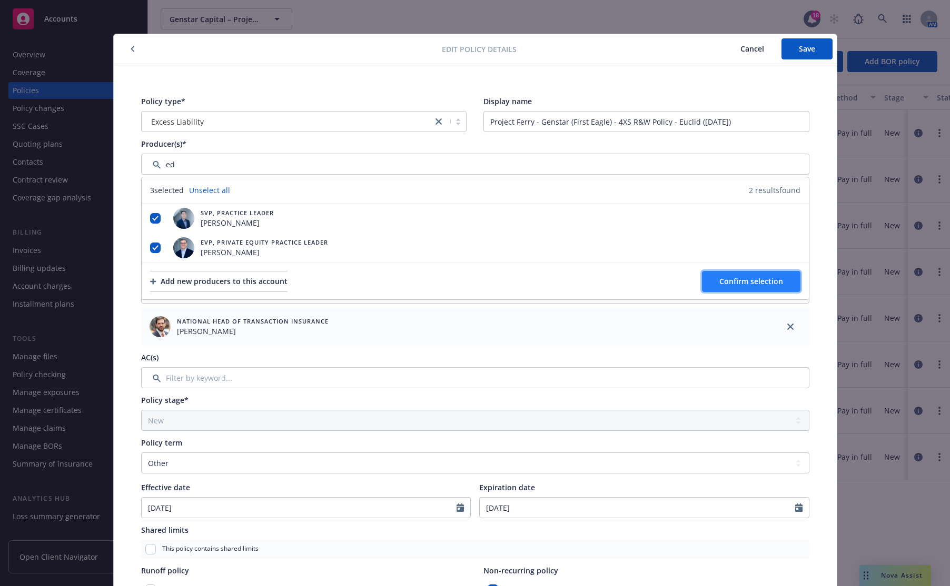
click at [755, 286] on button "Confirm selection" at bounding box center [751, 281] width 98 height 21
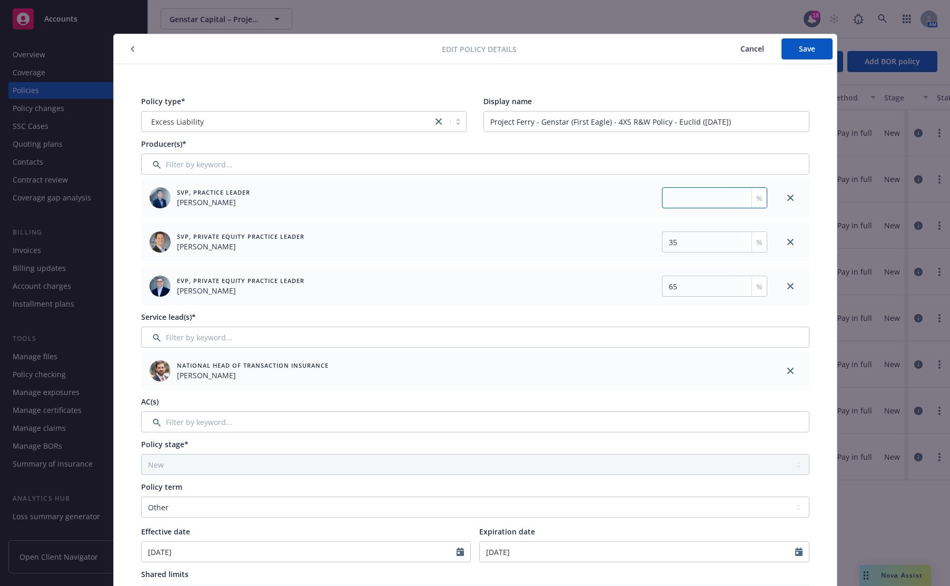
click at [725, 194] on input "number" at bounding box center [714, 197] width 105 height 21
type input "4.03"
drag, startPoint x: 688, startPoint y: 242, endPoint x: 660, endPoint y: 245, distance: 27.6
click at [662, 245] on input "35" at bounding box center [714, 242] width 105 height 21
type input "33.5895"
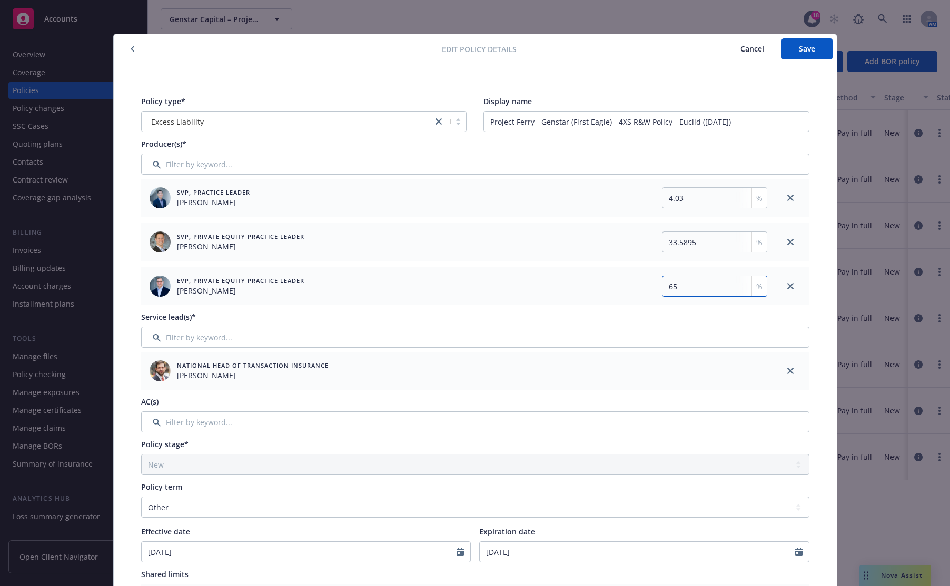
drag, startPoint x: 693, startPoint y: 285, endPoint x: 637, endPoint y: 290, distance: 56.6
click at [637, 290] on div "65 %" at bounding box center [612, 286] width 308 height 21
type input "62.3805"
click at [806, 54] on button "Save" at bounding box center [806, 48] width 51 height 21
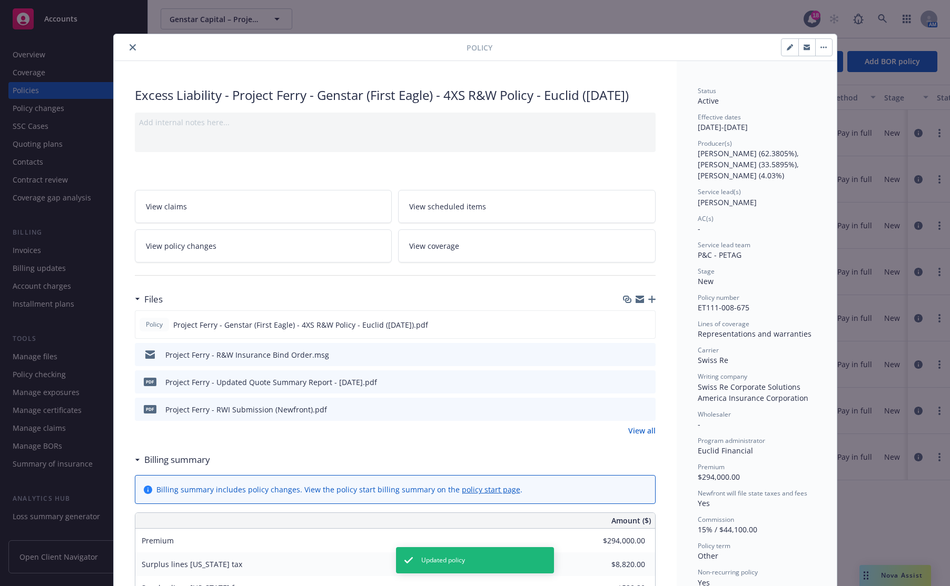
click at [126, 51] on button "close" at bounding box center [132, 47] width 13 height 13
